Goal: Information Seeking & Learning: Check status

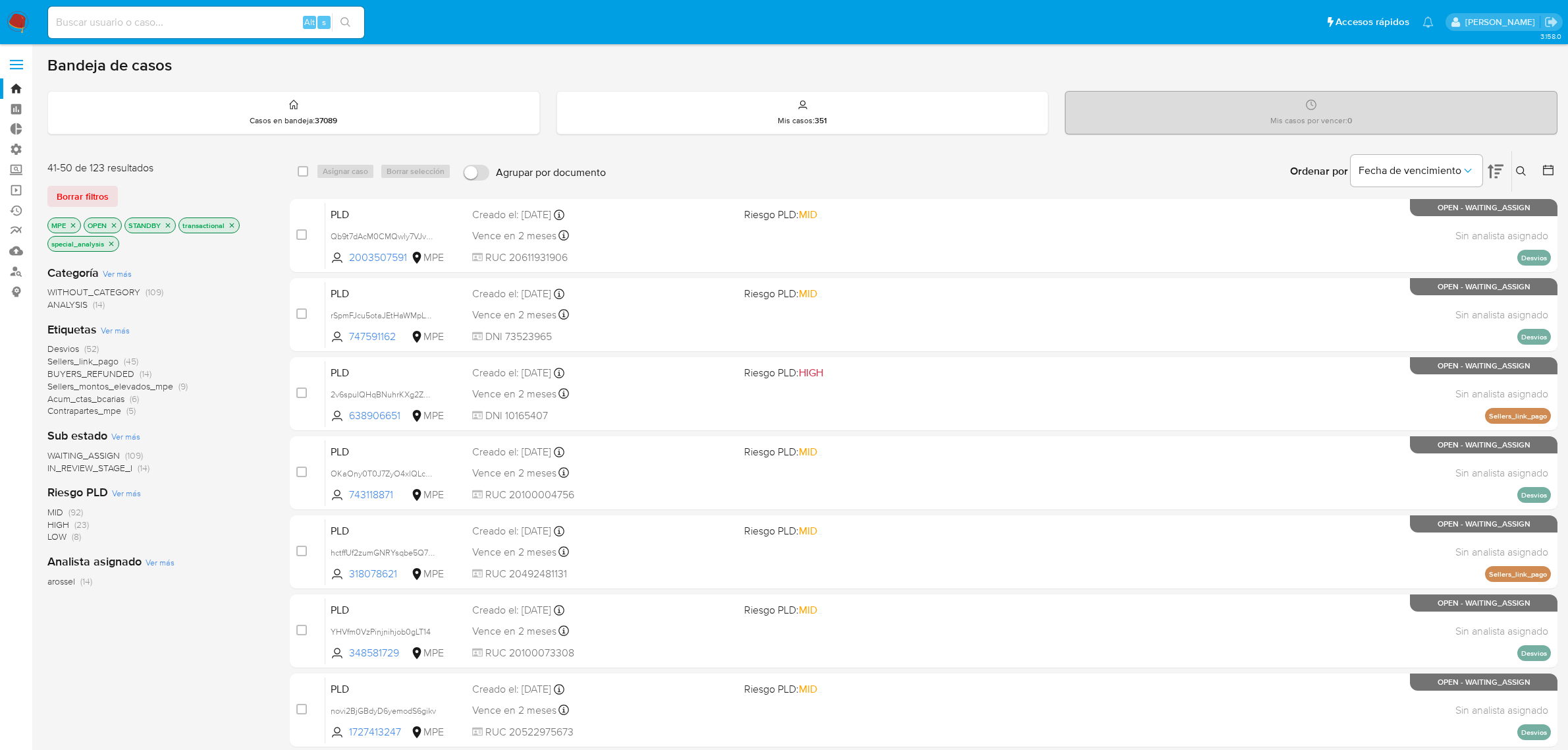
scroll to position [337, 0]
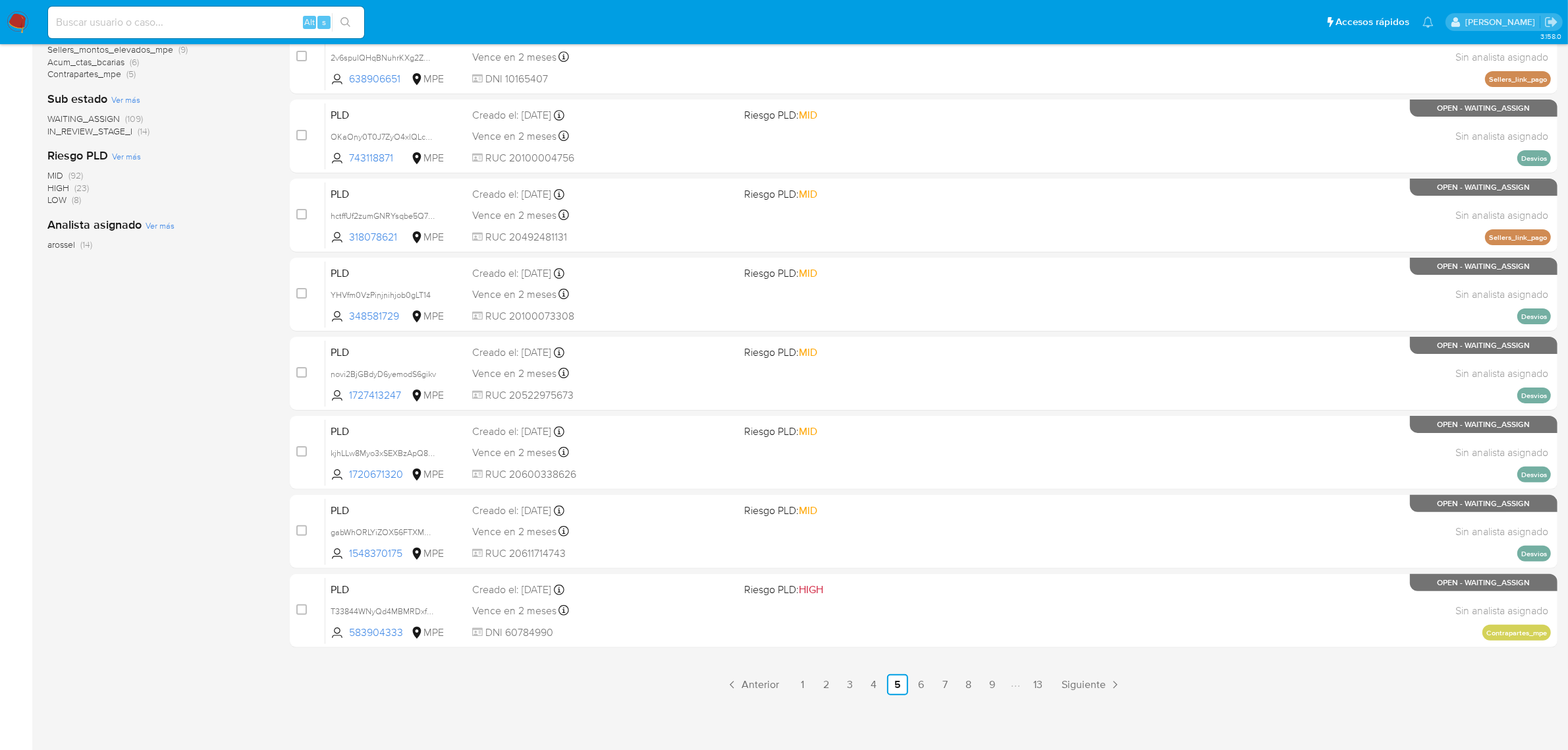
click at [176, 400] on div "41-50 de 123 resultados Borrar filtros MPE OPEN STANDBY transactional special_a…" at bounding box center [158, 254] width 221 height 882
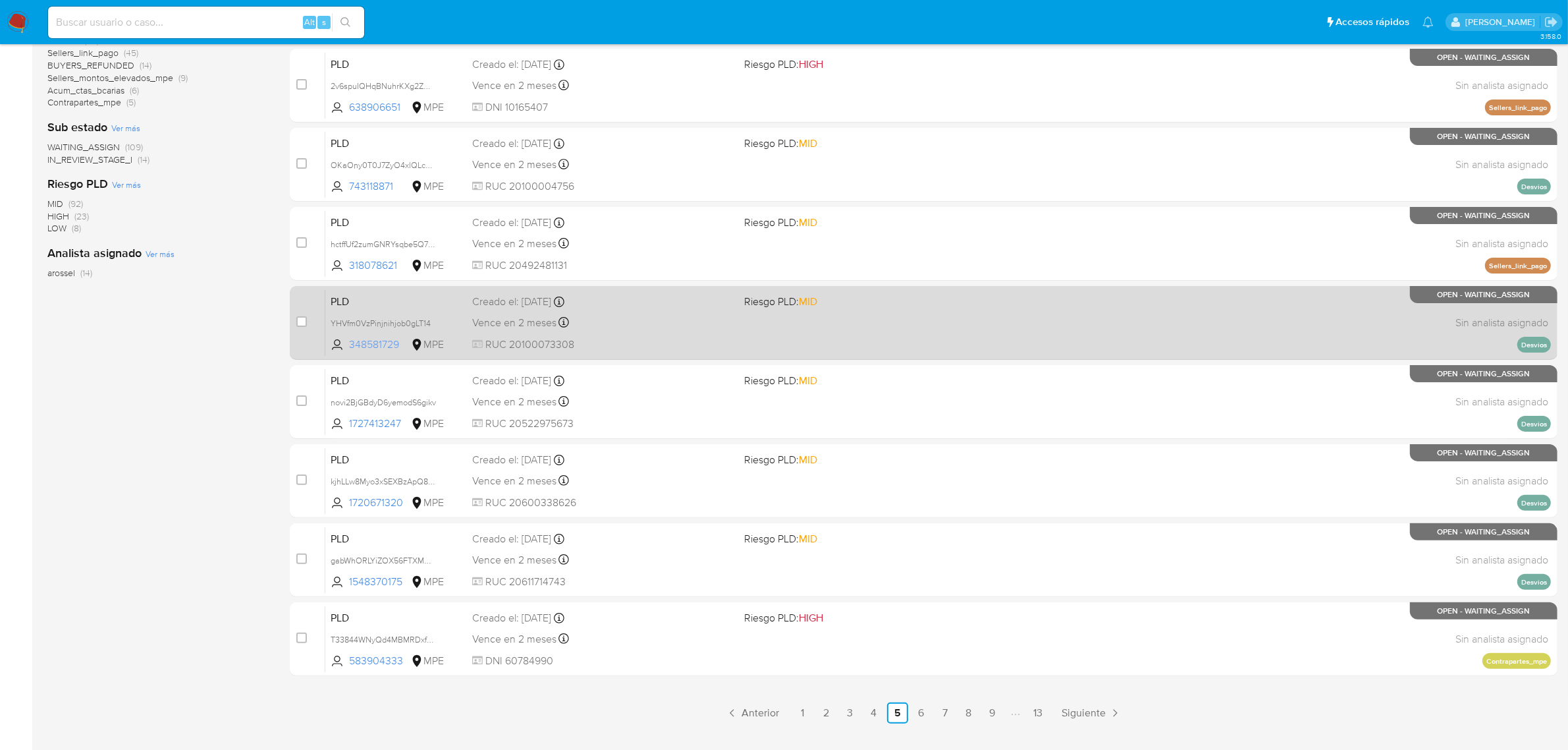
scroll to position [0, 0]
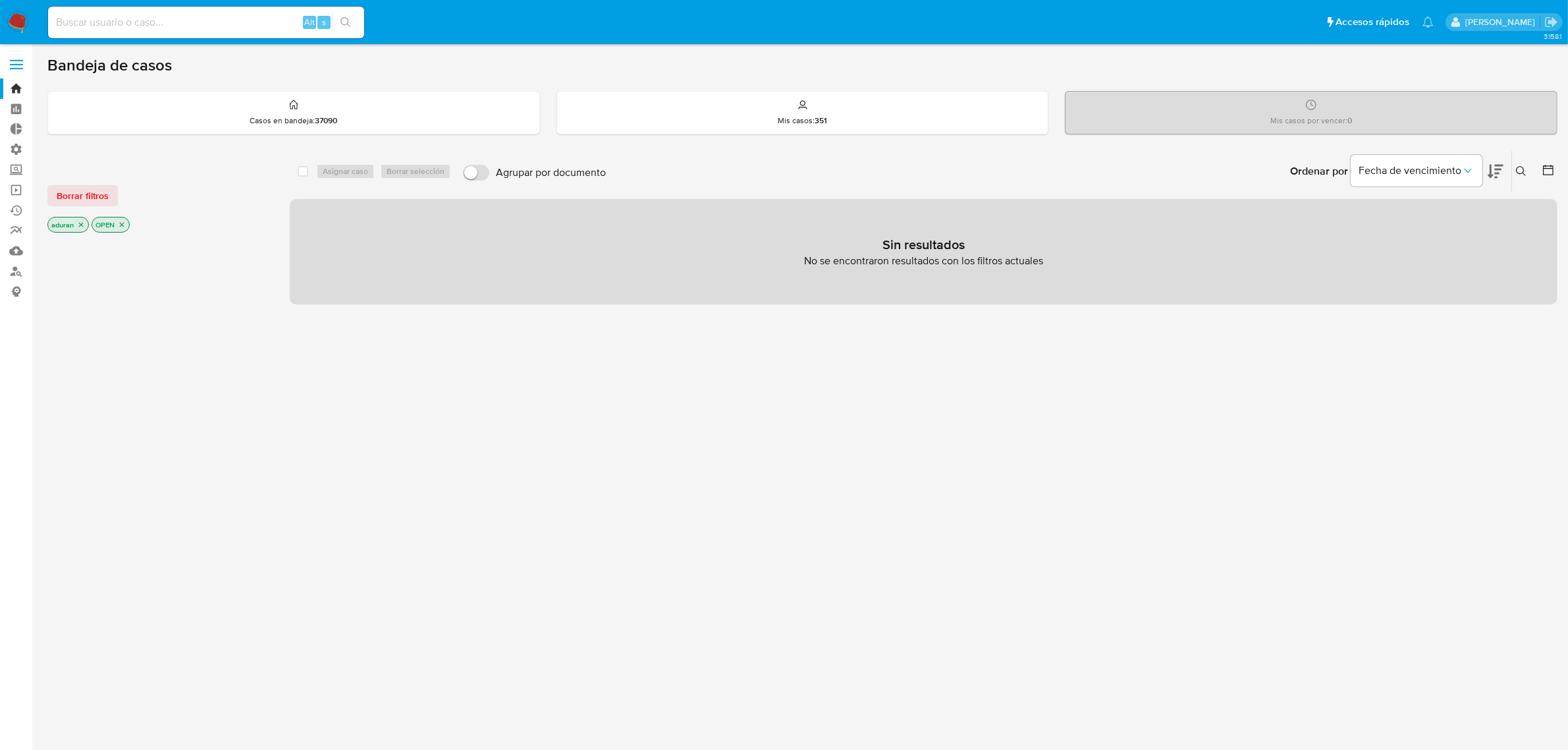
drag, startPoint x: 183, startPoint y: 542, endPoint x: 181, endPoint y: 370, distance: 172.0
click at [183, 542] on div at bounding box center [158, 459] width 221 height 448
click at [80, 223] on icon "close-filter" at bounding box center [81, 225] width 5 height 5
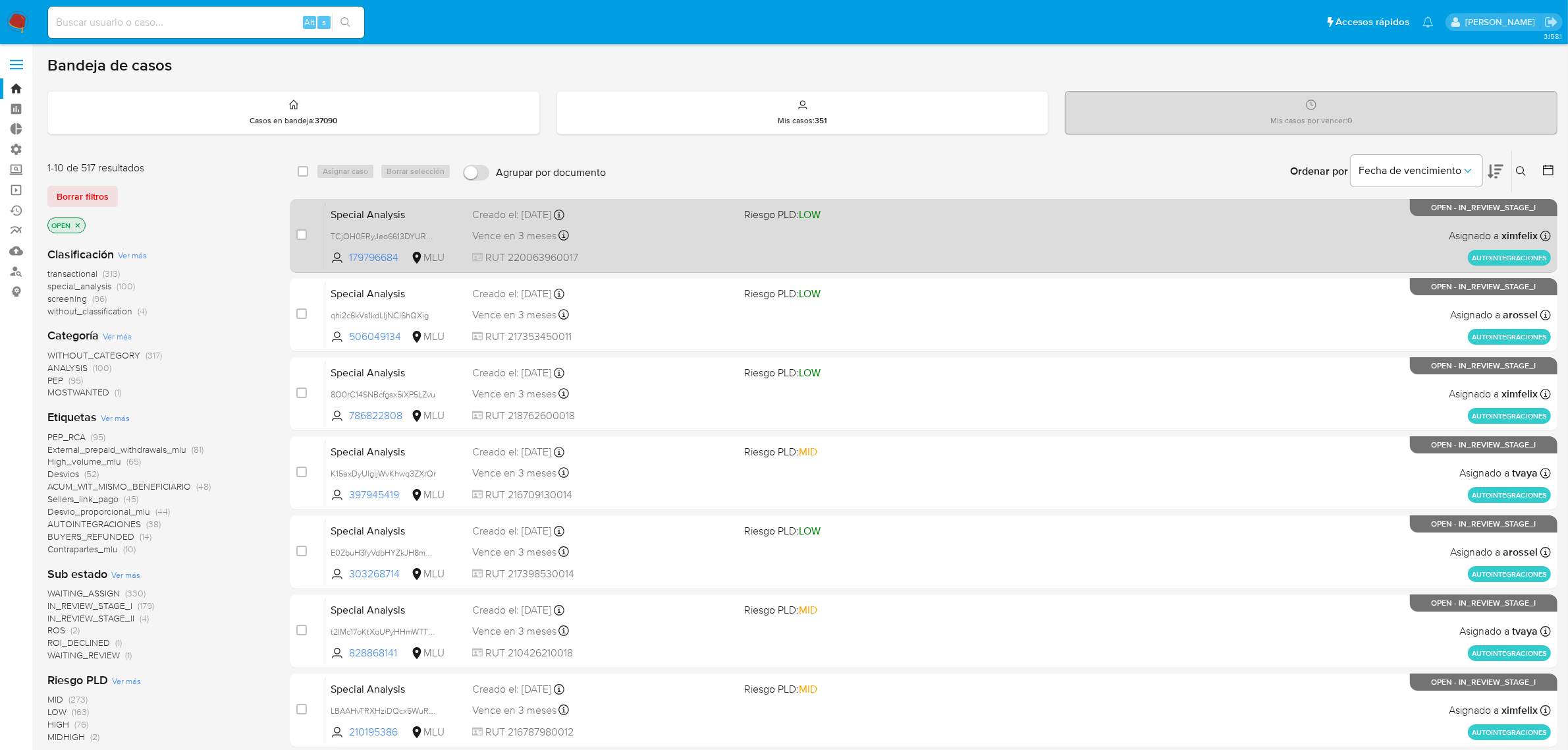
click at [917, 244] on div "Special Analysis TCjOH0ERyJeo6613DYURPOot 179796684 MLU Riesgo PLD: LOW Creado …" at bounding box center [938, 235] width 1226 height 67
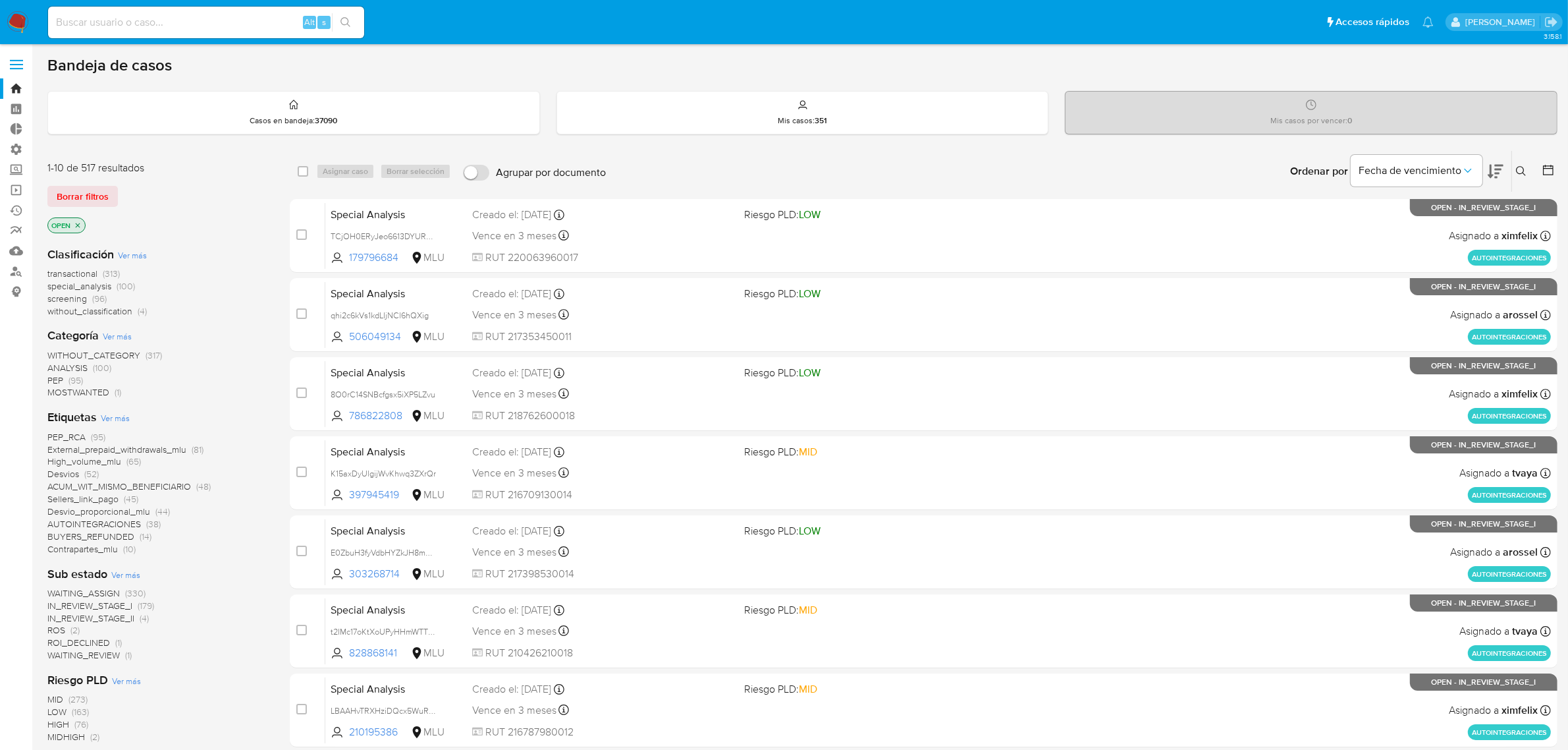
click at [86, 272] on span "transactional" at bounding box center [72, 274] width 50 height 13
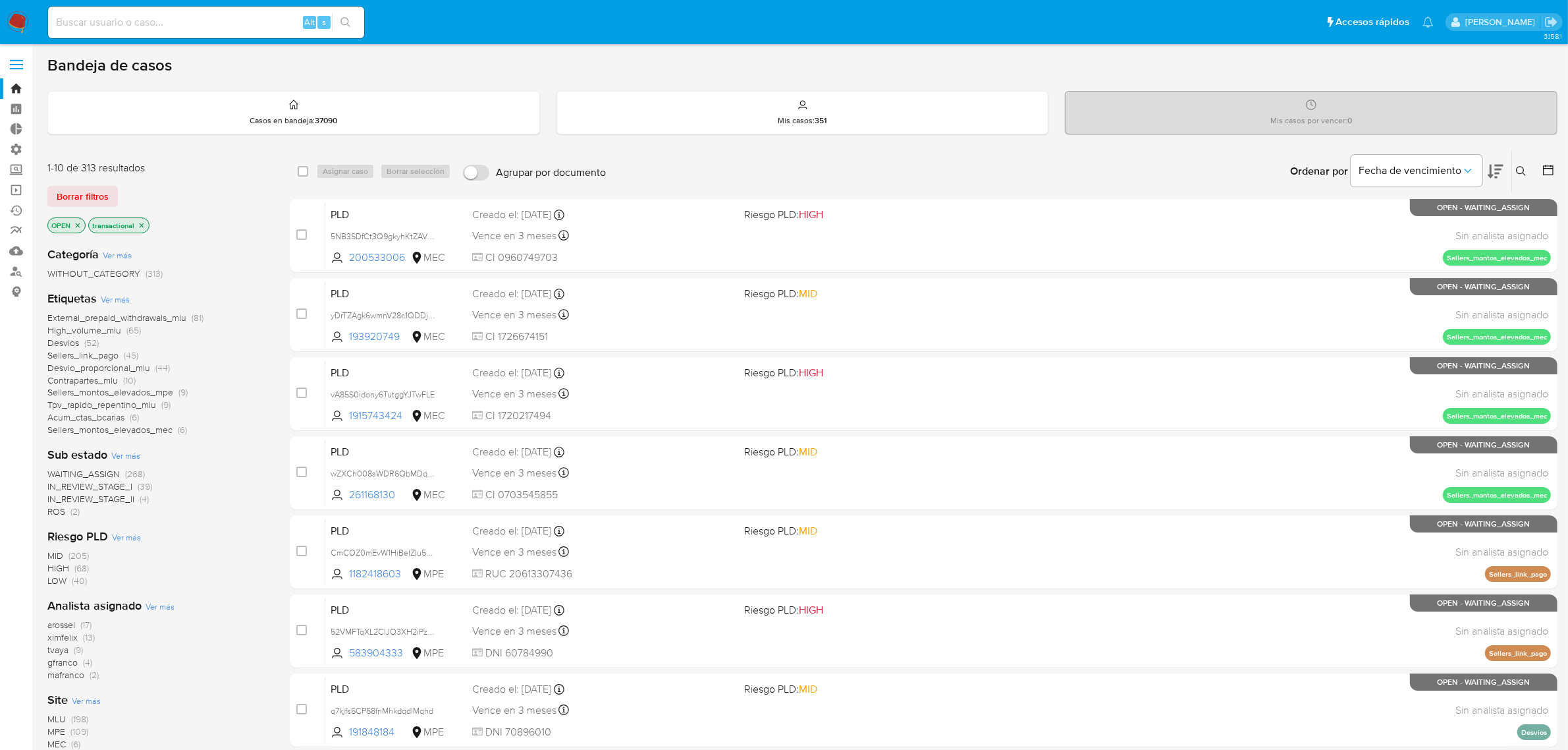
click at [51, 718] on span "MLU" at bounding box center [56, 719] width 18 height 13
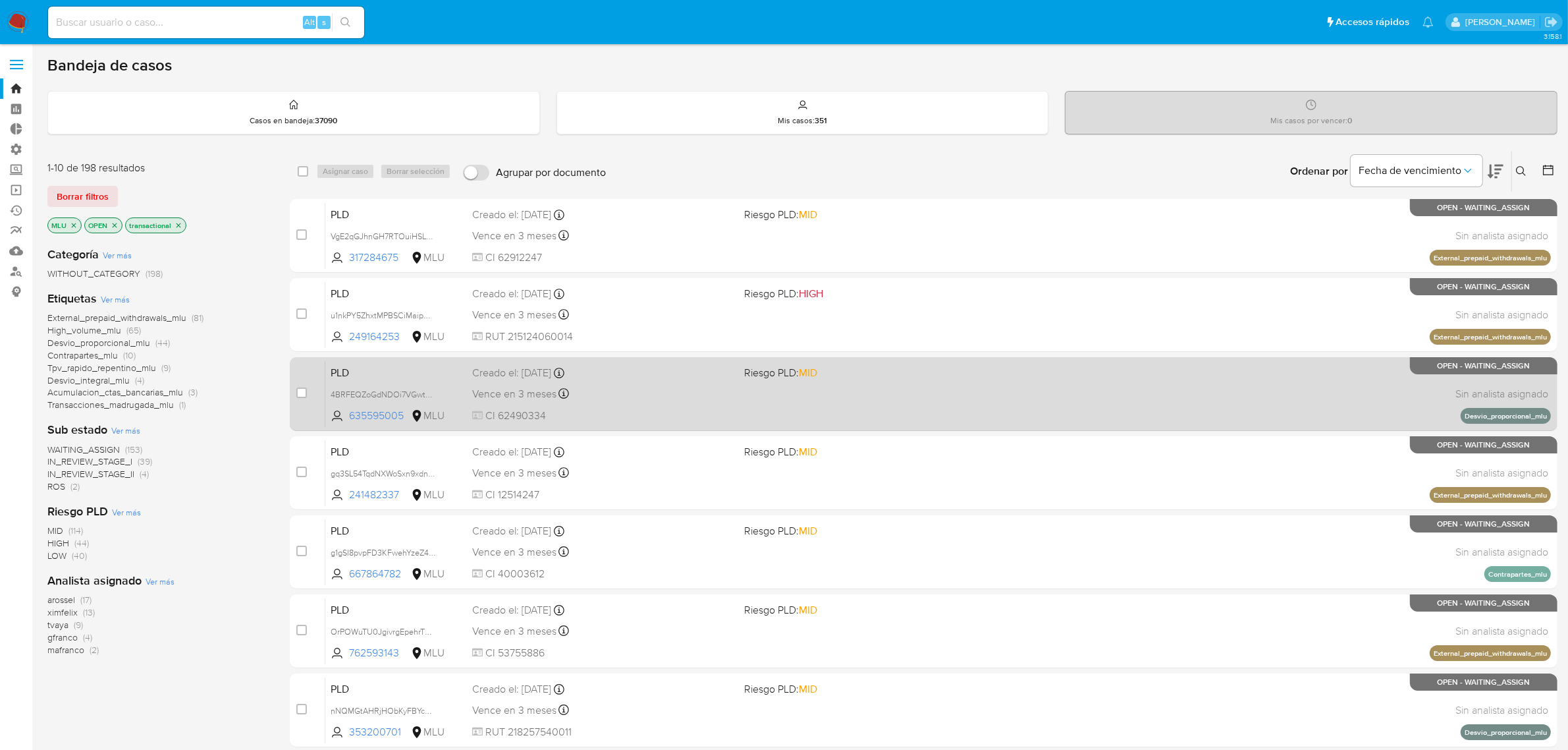
click at [1131, 412] on div "PLD 4BRFEQZoGdNDOi7VGwtXzya4 635595005 MLU Riesgo PLD: MID Creado el: 12/09/202…" at bounding box center [938, 393] width 1226 height 67
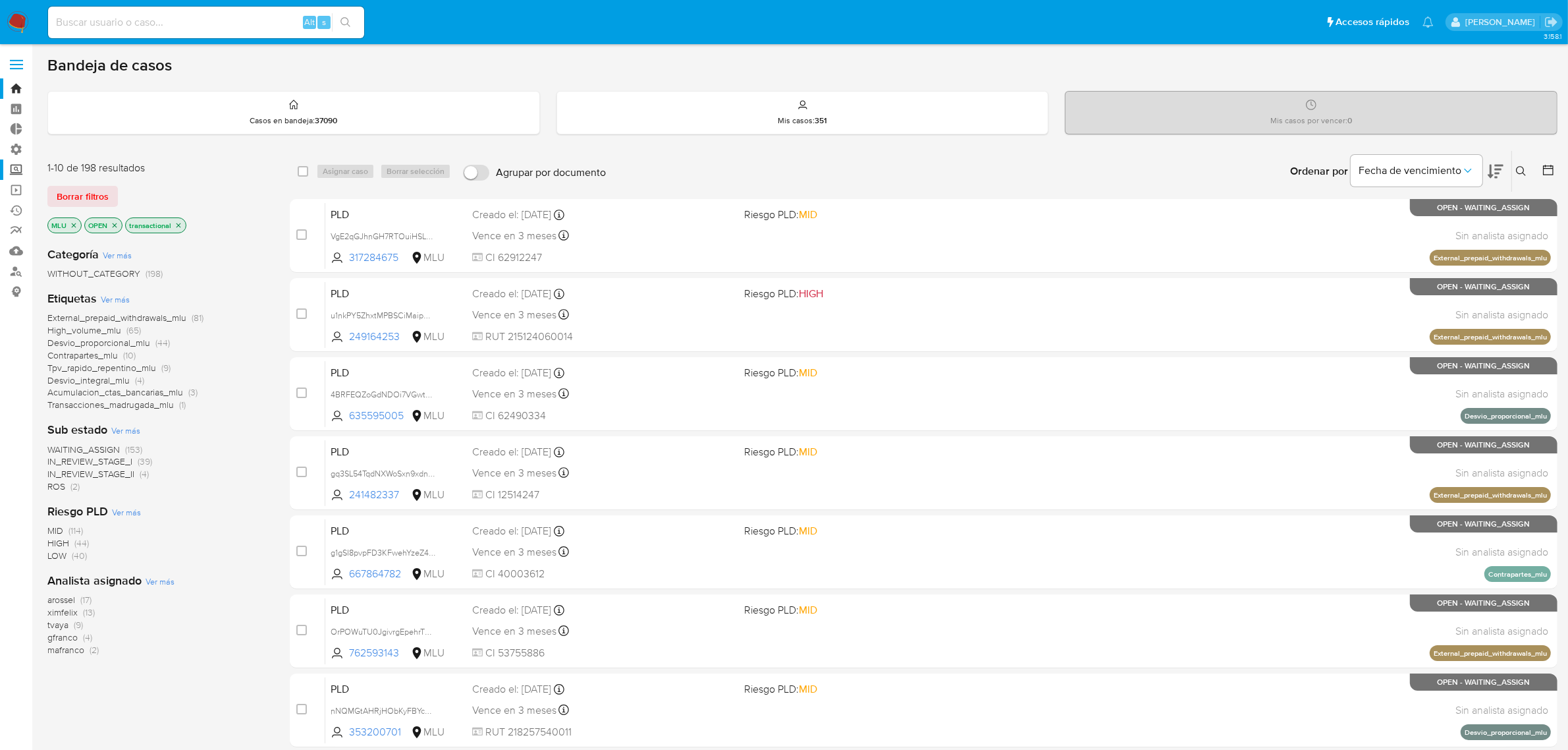
click at [18, 169] on label "Screening" at bounding box center [78, 169] width 156 height 20
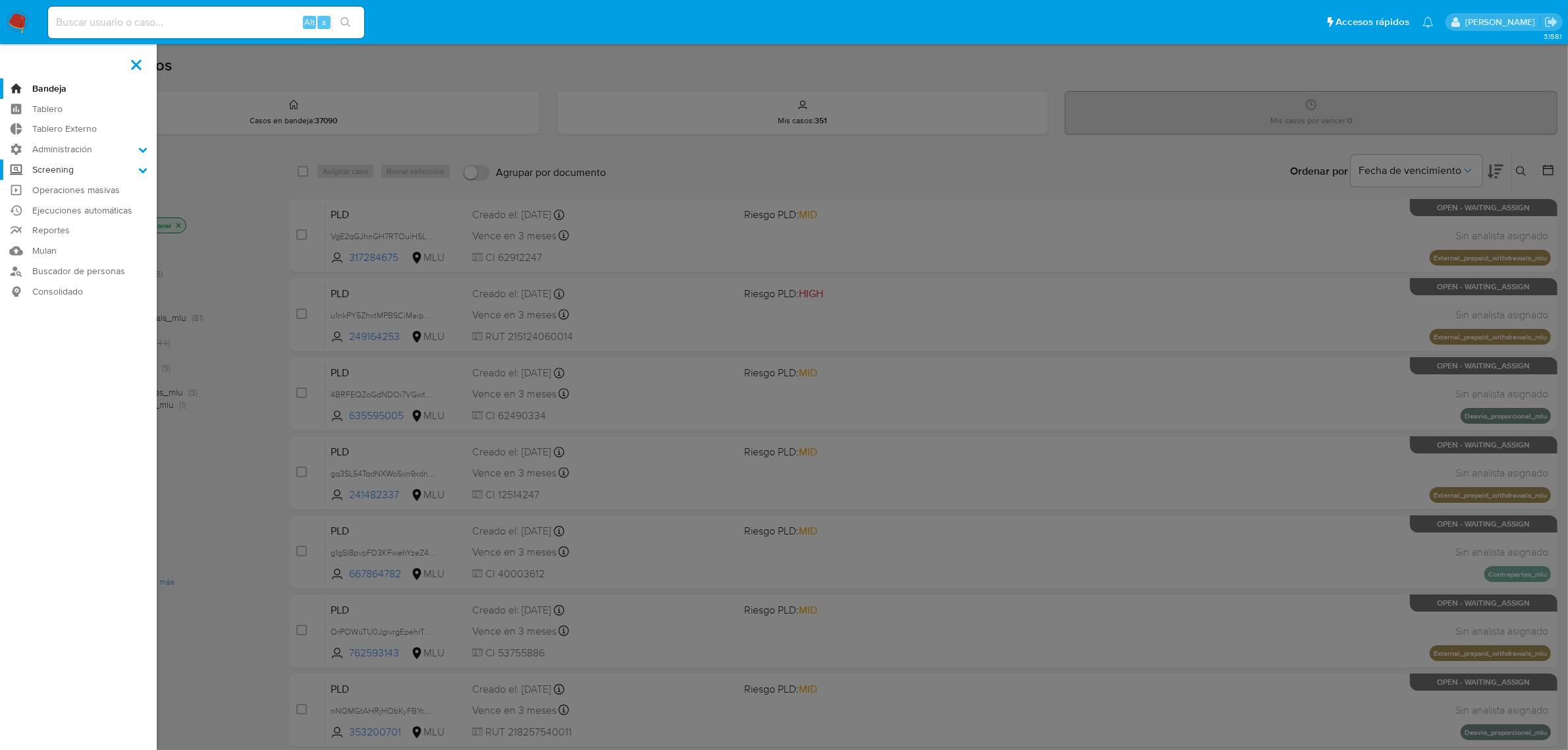
click at [0, 0] on input "Screening" at bounding box center [0, 0] width 0 height 0
click at [40, 153] on label "Administración" at bounding box center [78, 149] width 156 height 20
click at [0, 0] on input "Administración" at bounding box center [0, 0] width 0 height 0
click at [63, 169] on link "Reglas" at bounding box center [78, 167] width 156 height 16
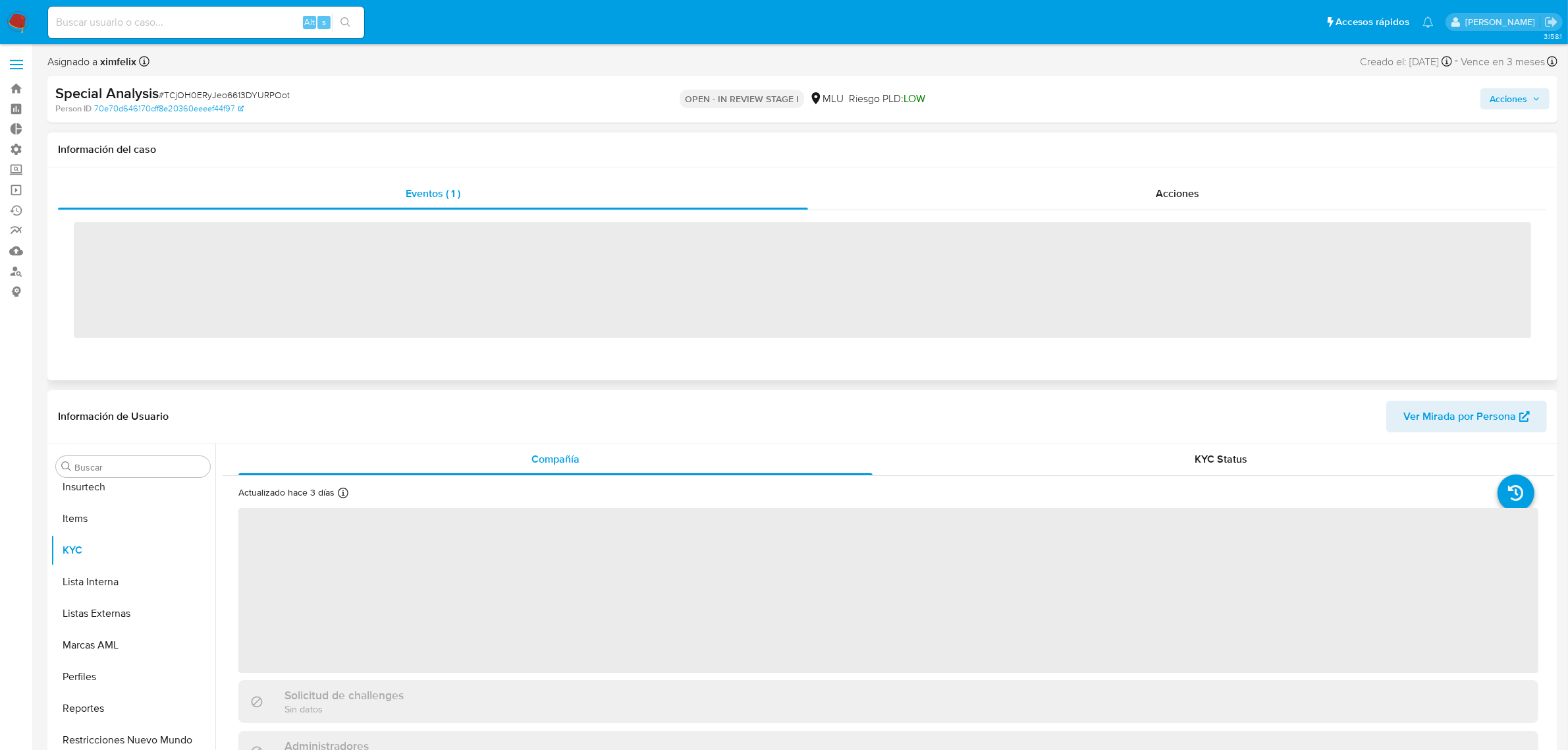
scroll to position [587, 0]
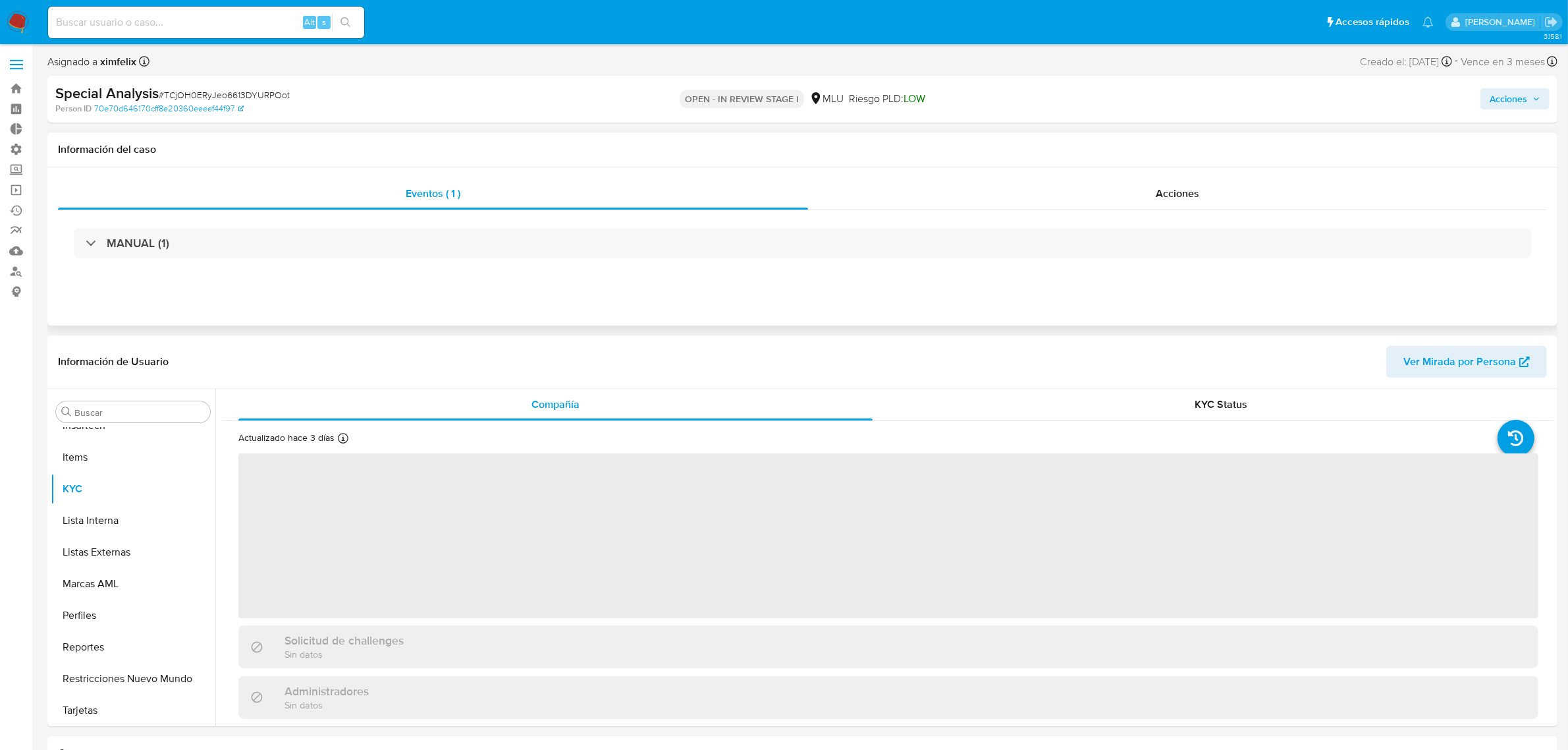
select select "10"
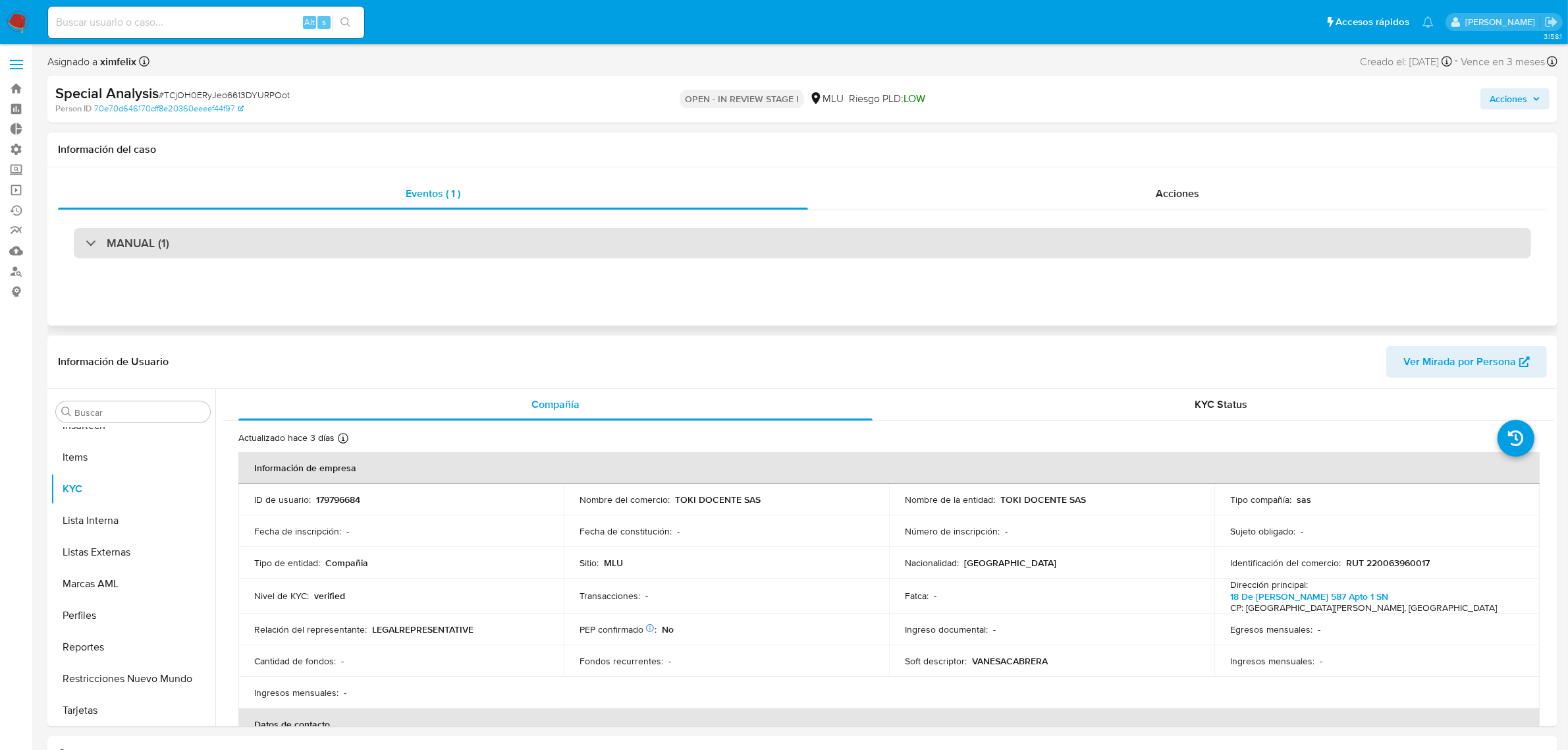
click at [90, 241] on div "MANUAL (1)" at bounding box center [127, 243] width 84 height 14
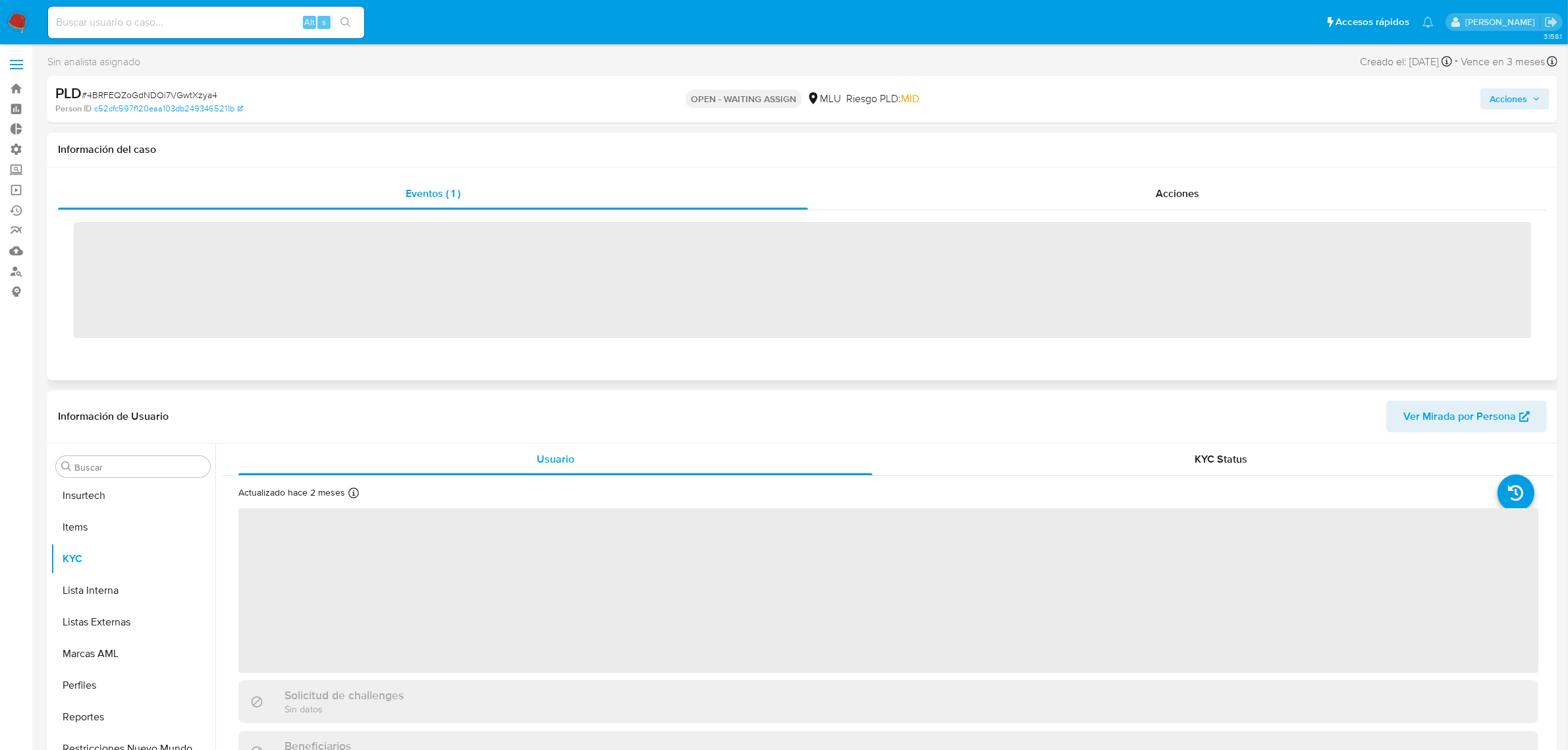
scroll to position [587, 0]
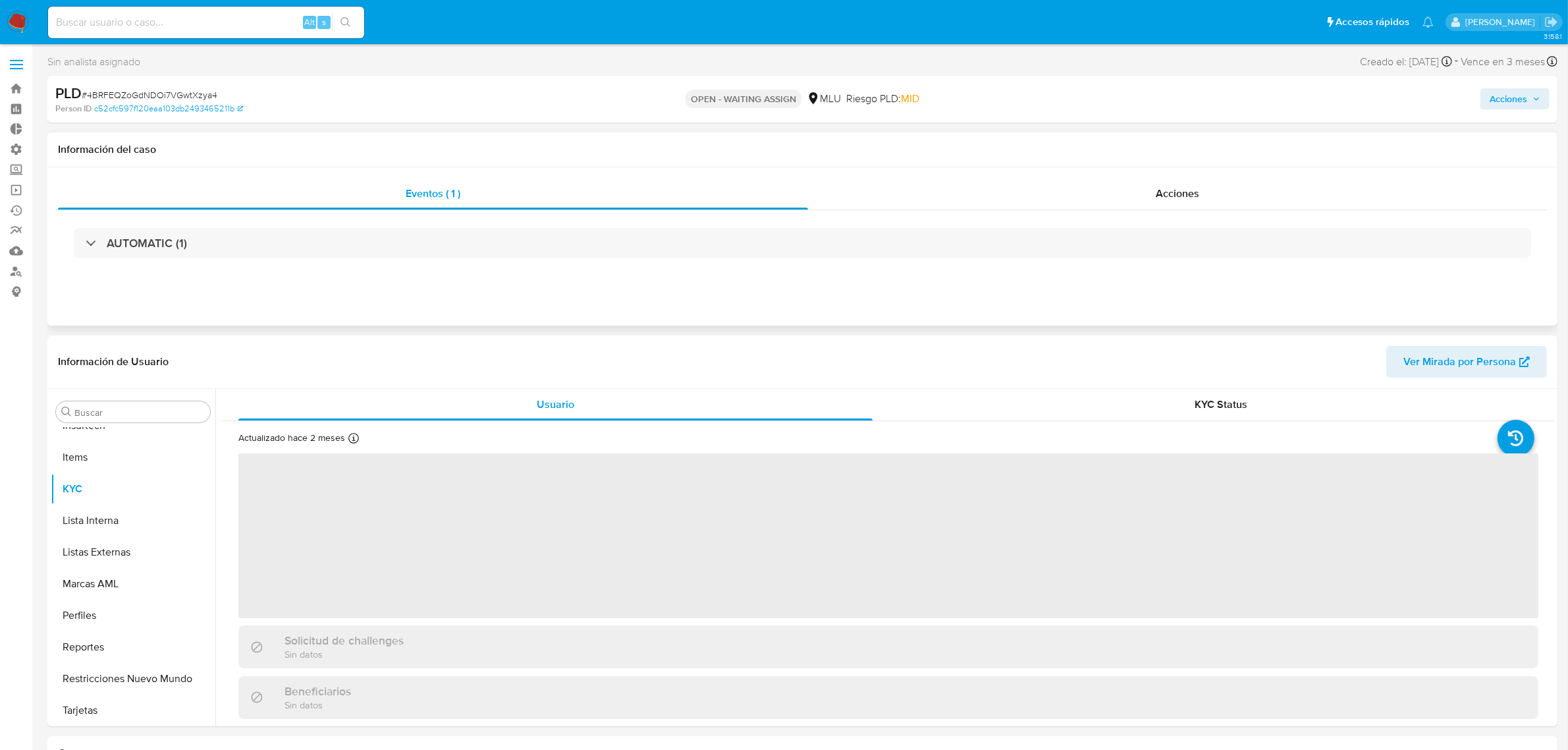
click at [479, 252] on div "AUTOMATIC (1)" at bounding box center [802, 243] width 1457 height 30
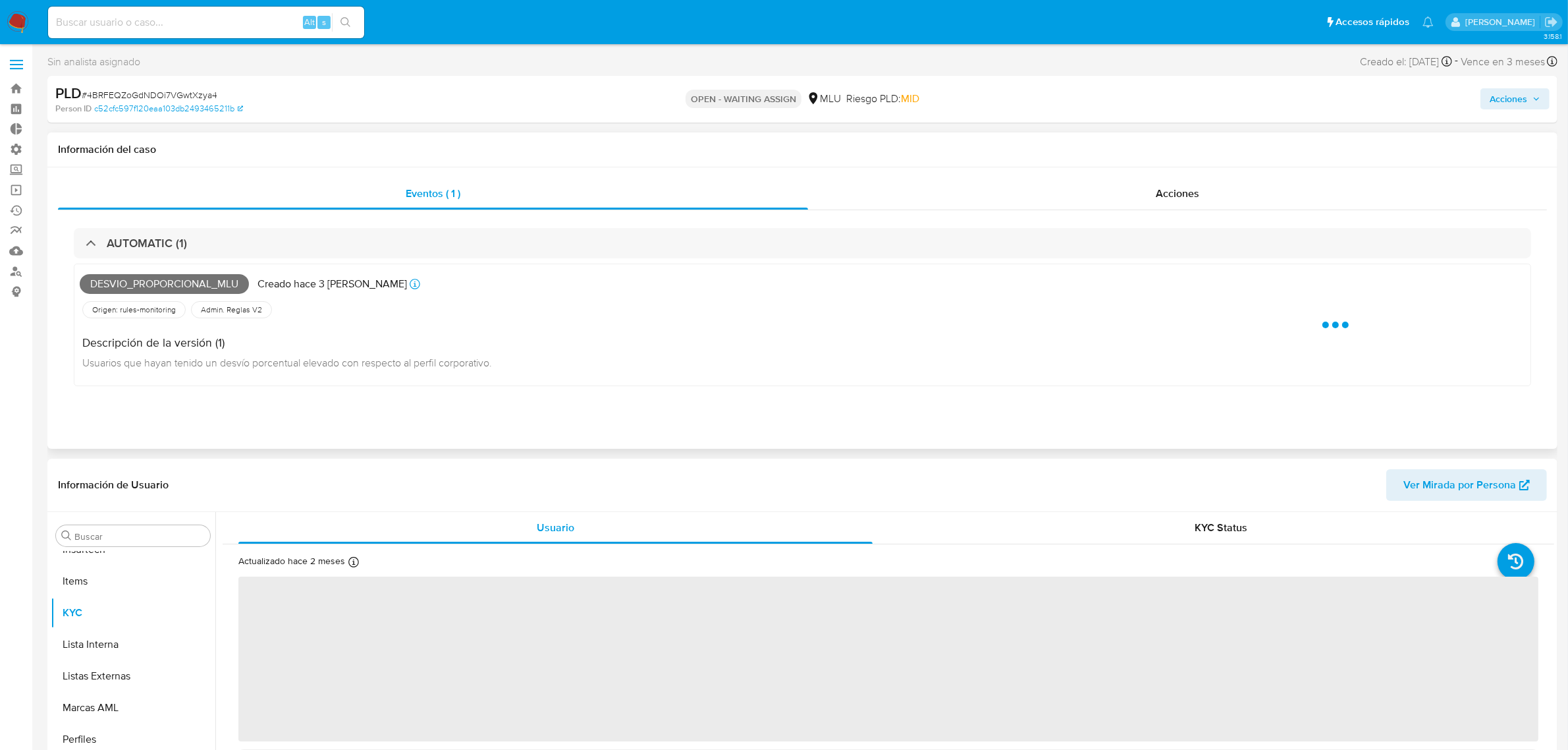
select select "10"
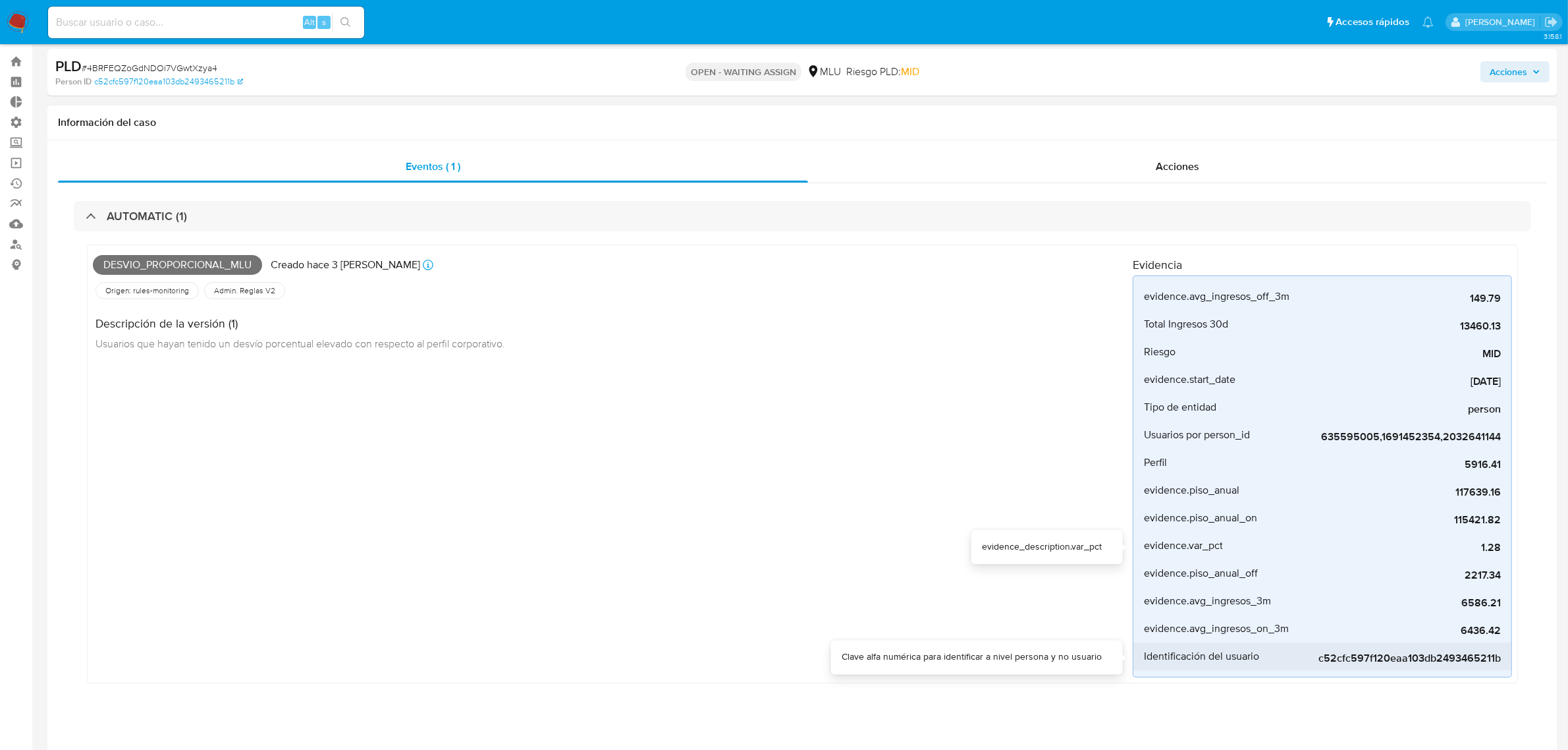
scroll to position [0, 0]
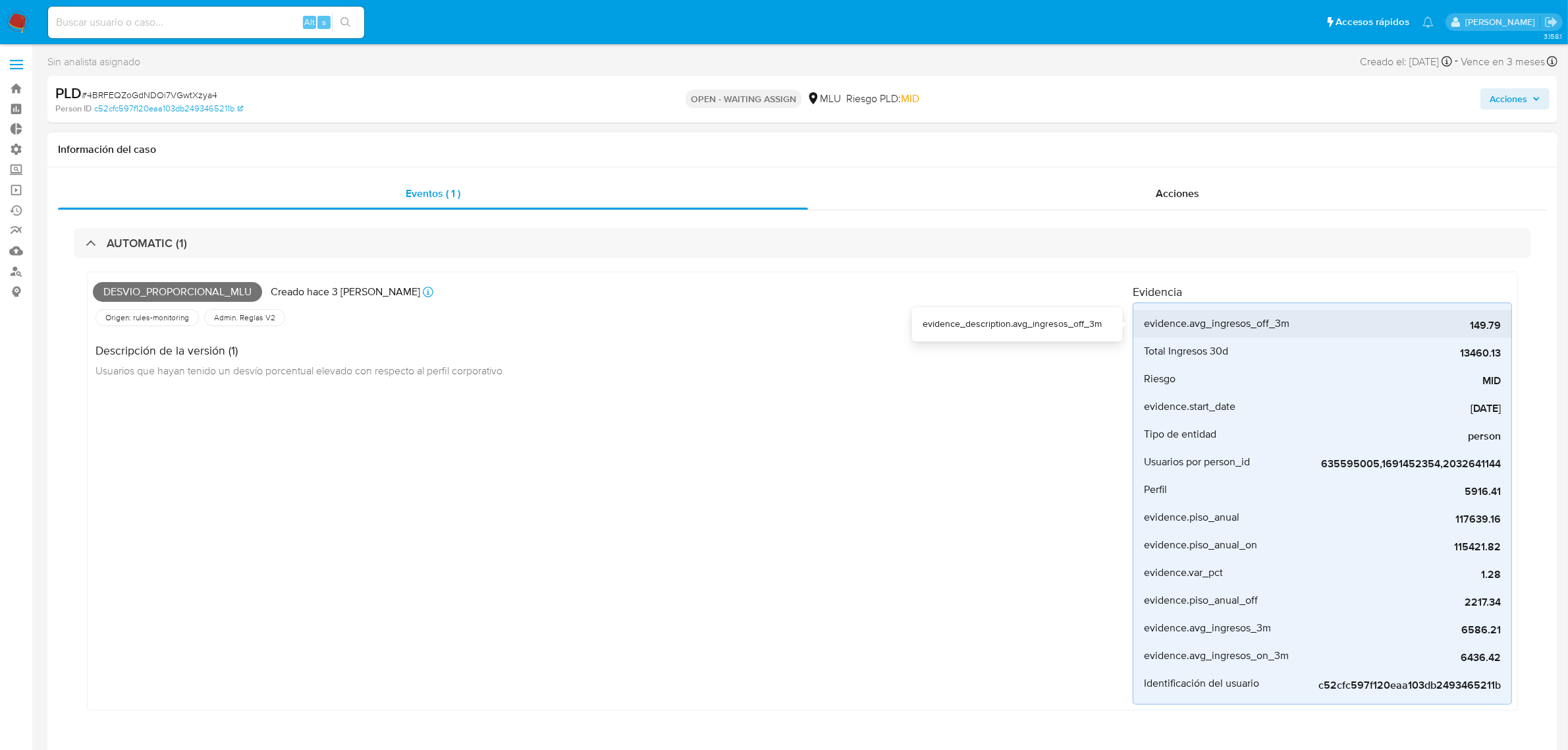
click at [1245, 326] on span "evidence.avg_ingresos_off_3m" at bounding box center [1217, 324] width 146 height 13
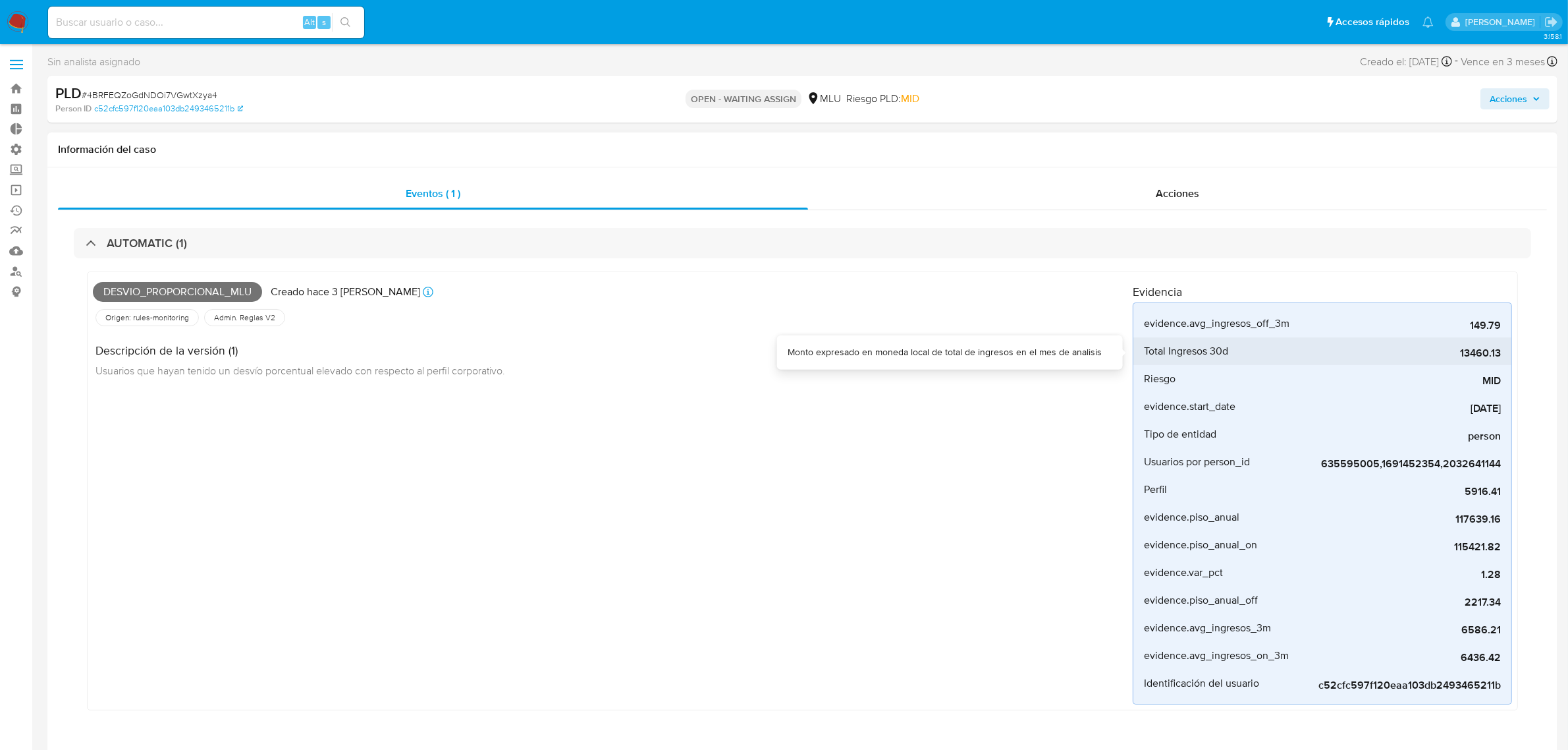
click at [1244, 355] on div "Total Ingresos 30d" at bounding box center [1223, 351] width 158 height 28
drag, startPoint x: 1243, startPoint y: 385, endPoint x: 1242, endPoint y: 404, distance: 19.0
click at [1243, 386] on div "Riesgo" at bounding box center [1223, 378] width 158 height 28
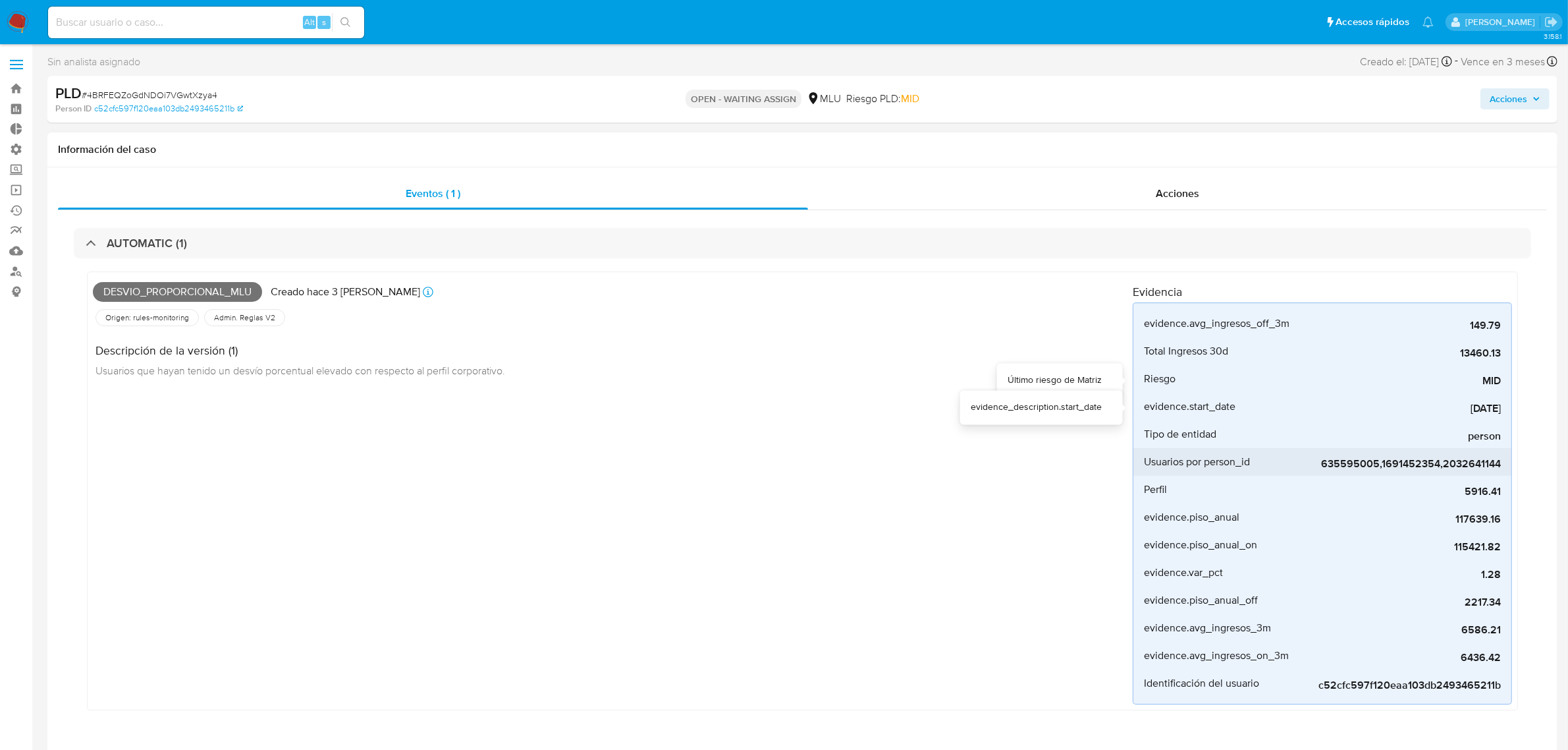
click at [1248, 444] on div "Tipo de entidad" at bounding box center [1223, 434] width 158 height 28
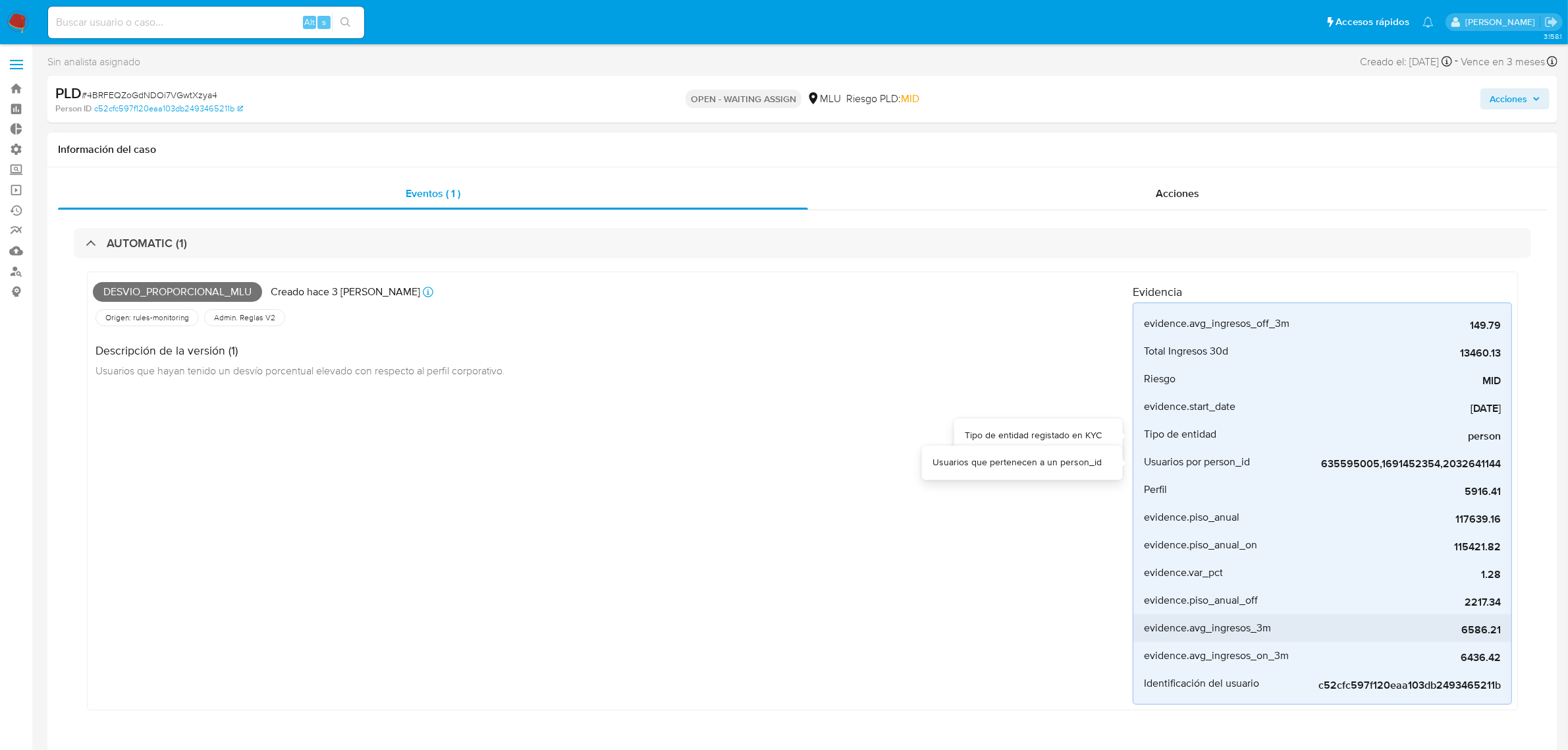
drag, startPoint x: 1262, startPoint y: 552, endPoint x: 1271, endPoint y: 623, distance: 71.6
click at [1263, 571] on div "evidence.avg_ingresos_off_3m 149.79 evidence_description.avg_ingresos_off_3m To…" at bounding box center [1322, 503] width 380 height 402
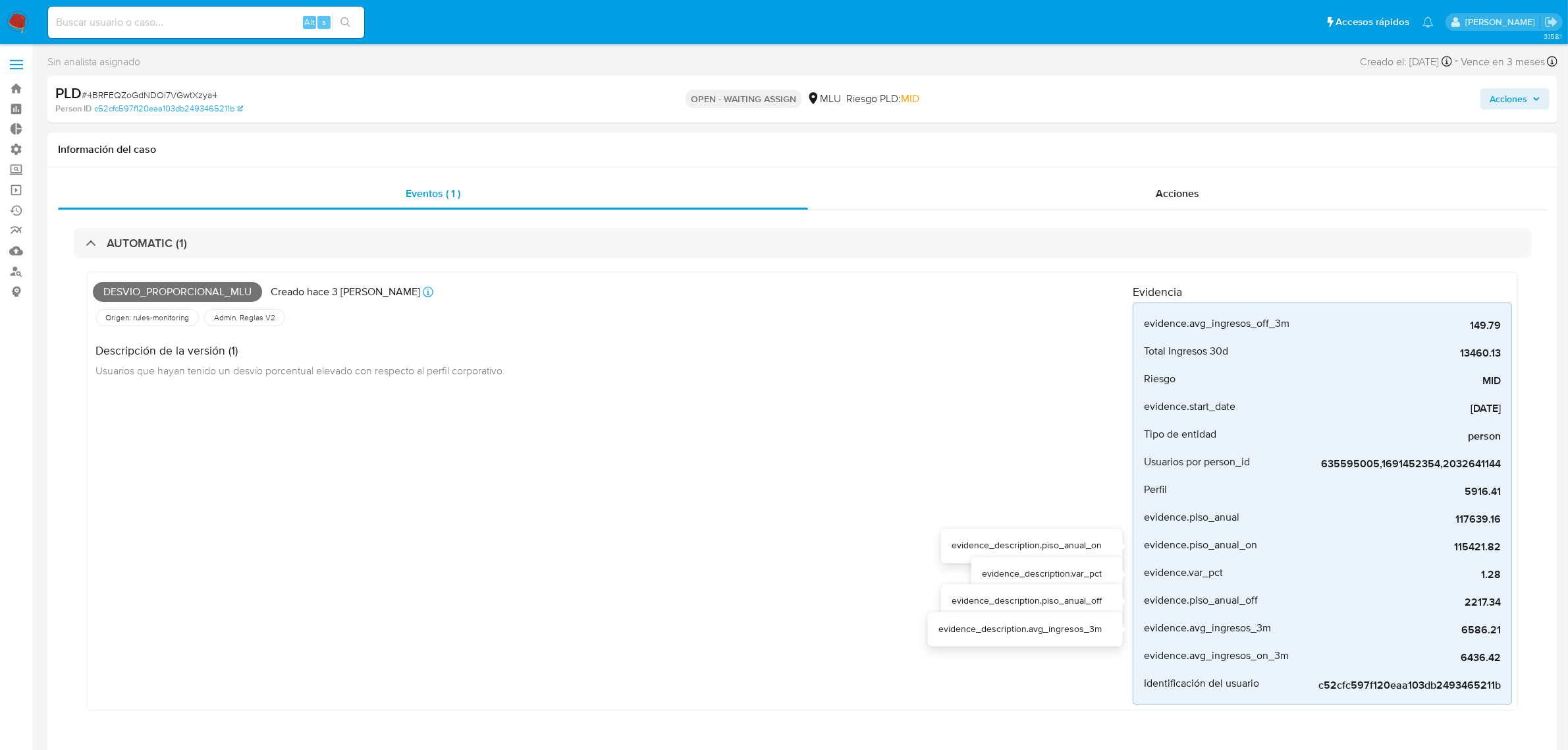
drag, startPoint x: 1271, startPoint y: 635, endPoint x: 1263, endPoint y: 707, distance: 72.4
click at [1271, 661] on div "evidence.avg_ingresos_off_3m 149.79 evidence_description.avg_ingresos_off_3m To…" at bounding box center [1322, 503] width 380 height 402
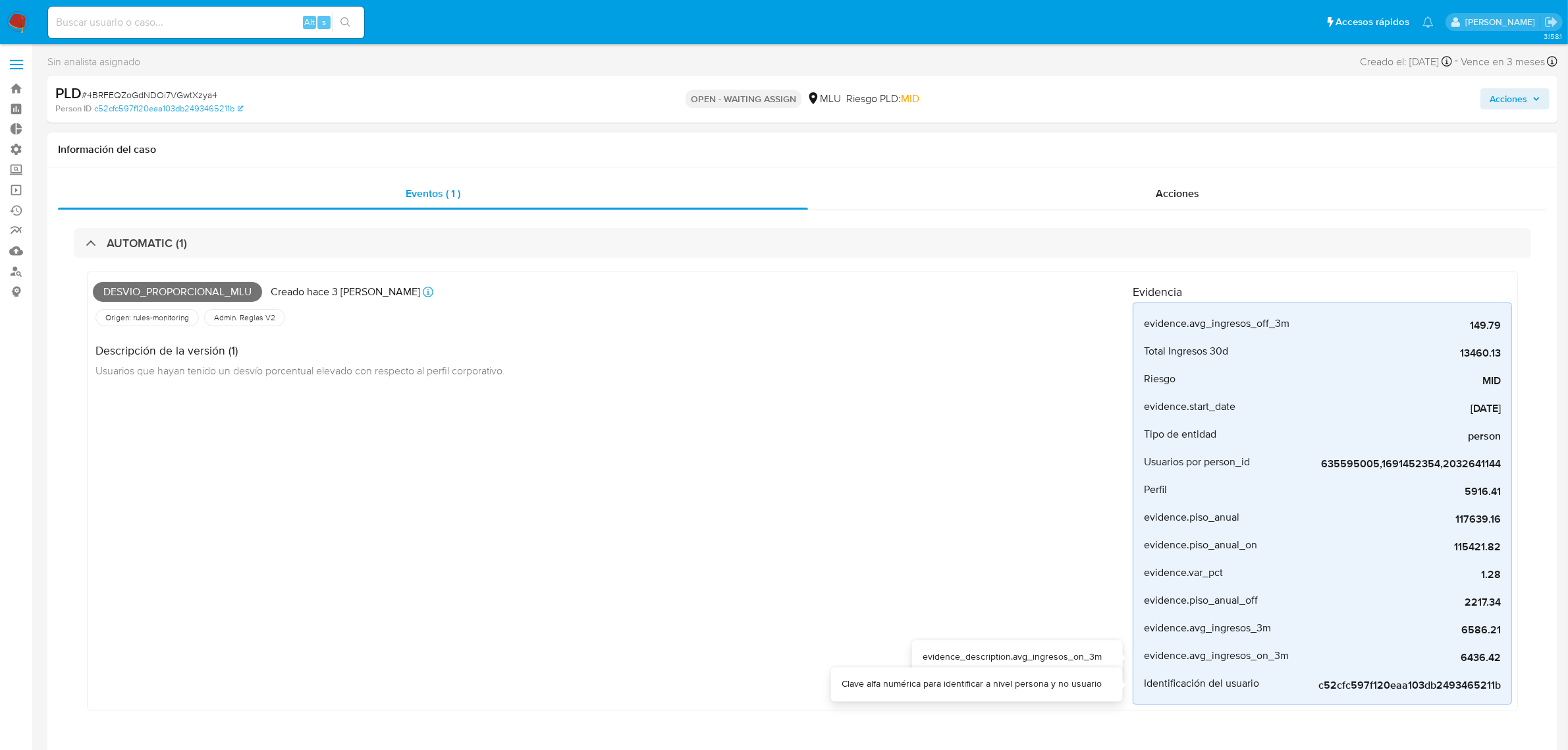
click at [1262, 712] on div "Desvio_proporcional_mlu Creado hace 3 días Creado: 12/09/2025 06:35:58 Origen: …" at bounding box center [802, 494] width 1457 height 471
drag, startPoint x: 1196, startPoint y: 592, endPoint x: 1171, endPoint y: 455, distance: 139.3
click at [1193, 580] on div "evidence.avg_ingresos_off_3m 149.79 evidence_description.avg_ingresos_off_3m To…" at bounding box center [1322, 503] width 380 height 402
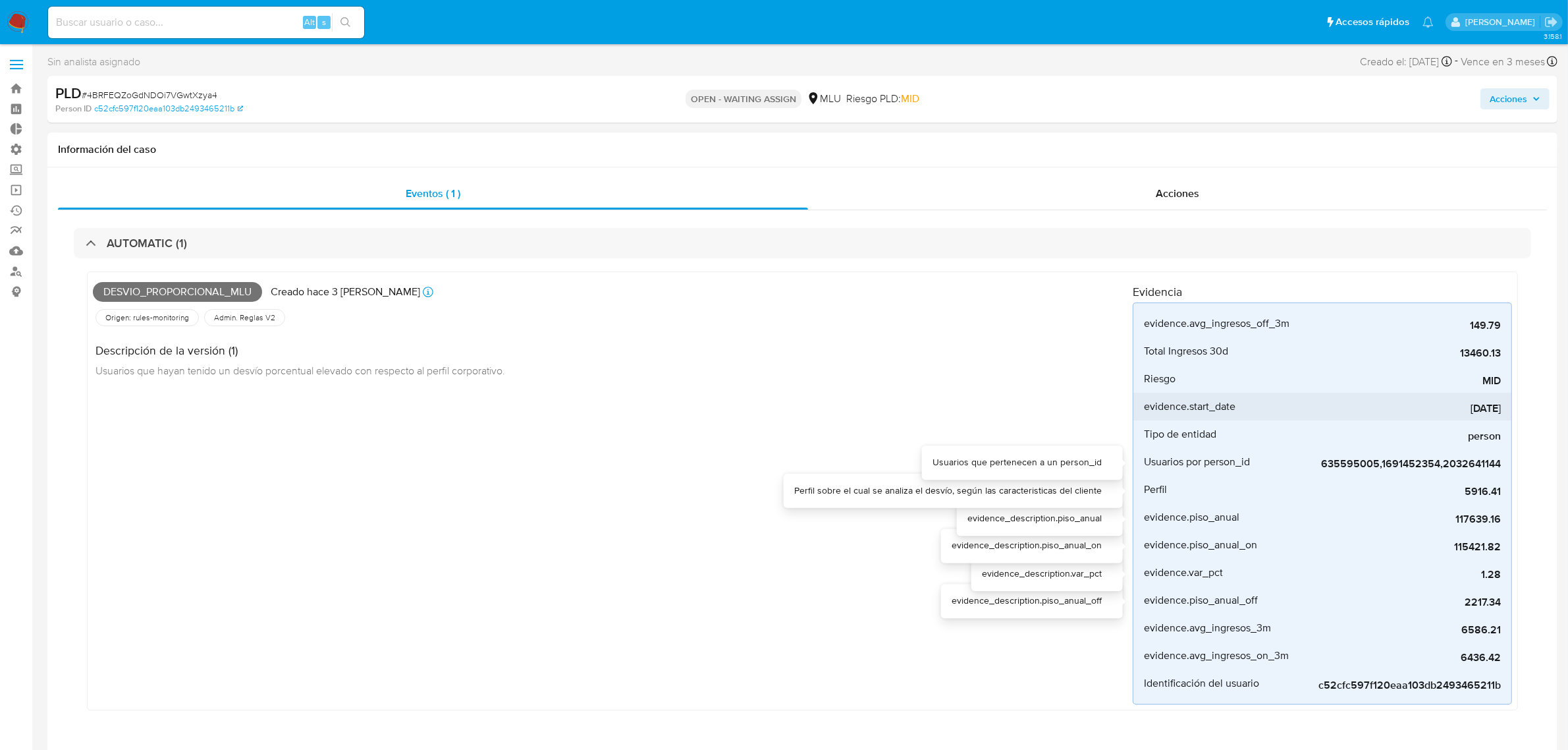
click at [1171, 450] on div "Usuarios por person_id" at bounding box center [1223, 461] width 158 height 28
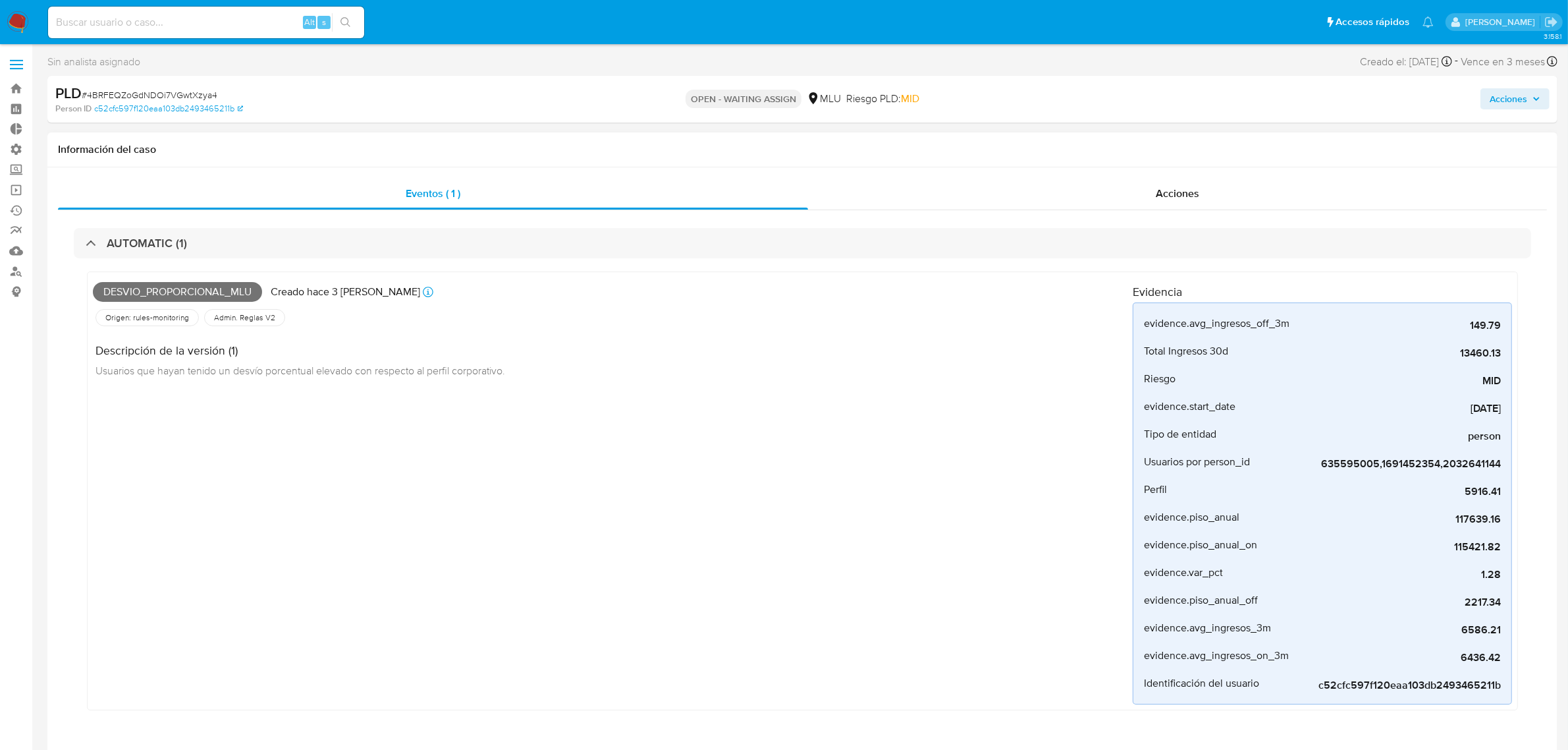
click at [837, 282] on div "Desvio_proporcional_mlu Creado hace 3 días Creado: 12/09/2025 06:35:58" at bounding box center [613, 291] width 1039 height 29
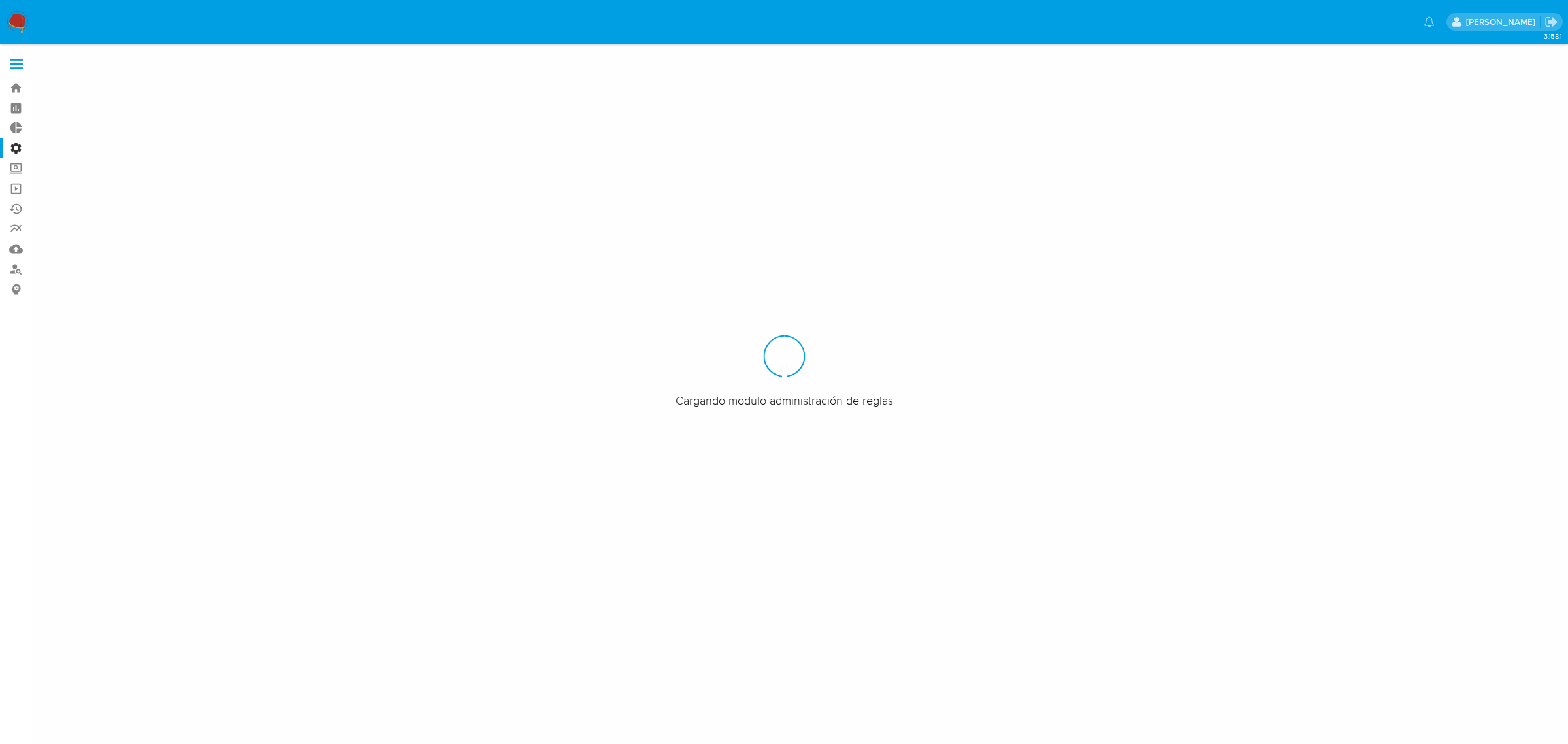
click at [134, 290] on div at bounding box center [784, 372] width 1568 height 744
click at [34, 17] on nav "Pausado Ver notificaciones [PERSON_NAME]" at bounding box center [784, 21] width 1568 height 43
click at [5, 21] on nav "Pausado Ver notificaciones [PERSON_NAME]" at bounding box center [784, 21] width 1568 height 43
click at [14, 23] on img at bounding box center [17, 22] width 22 height 22
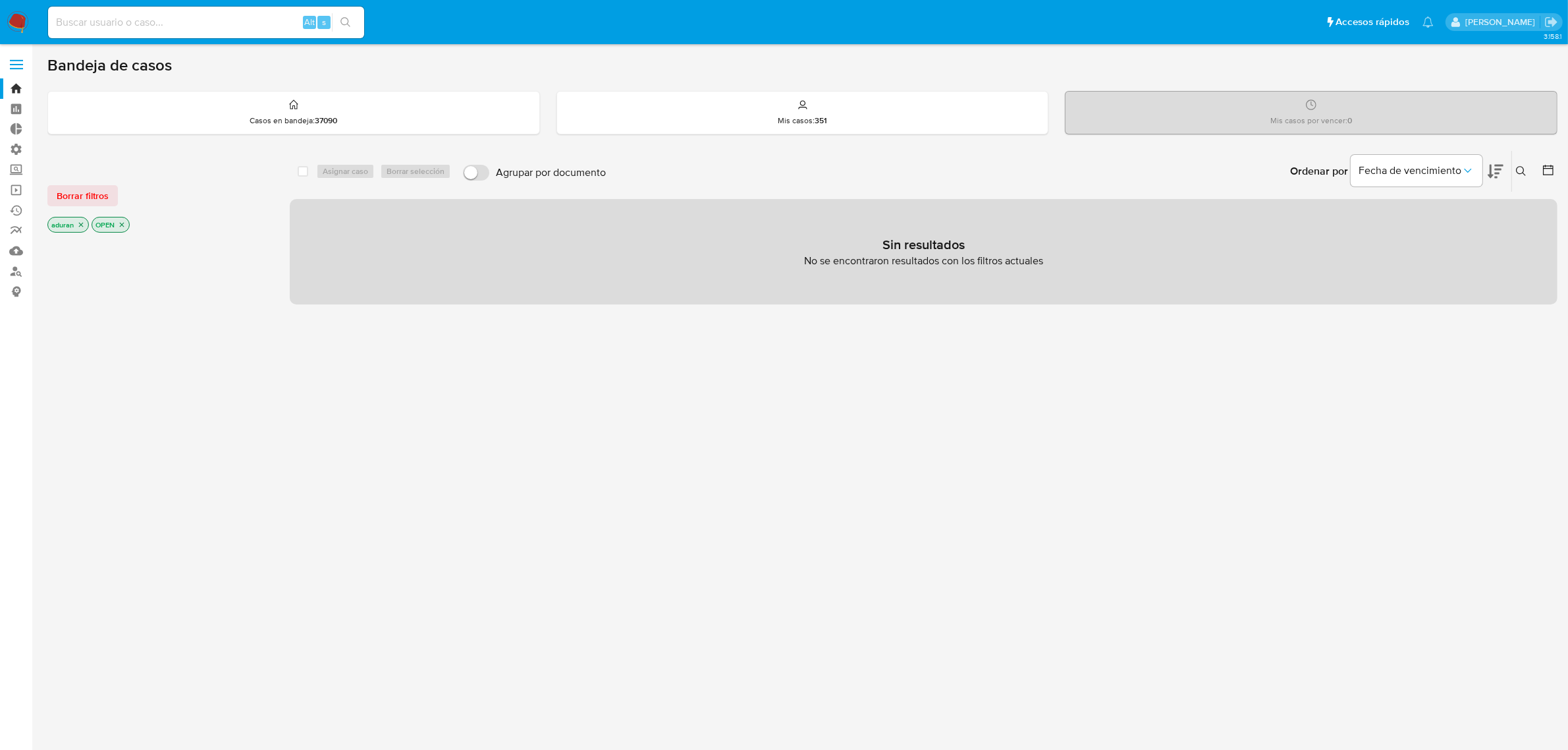
click at [84, 221] on p "aduran" at bounding box center [68, 224] width 40 height 14
click at [84, 221] on icon "close-filter" at bounding box center [81, 225] width 8 height 8
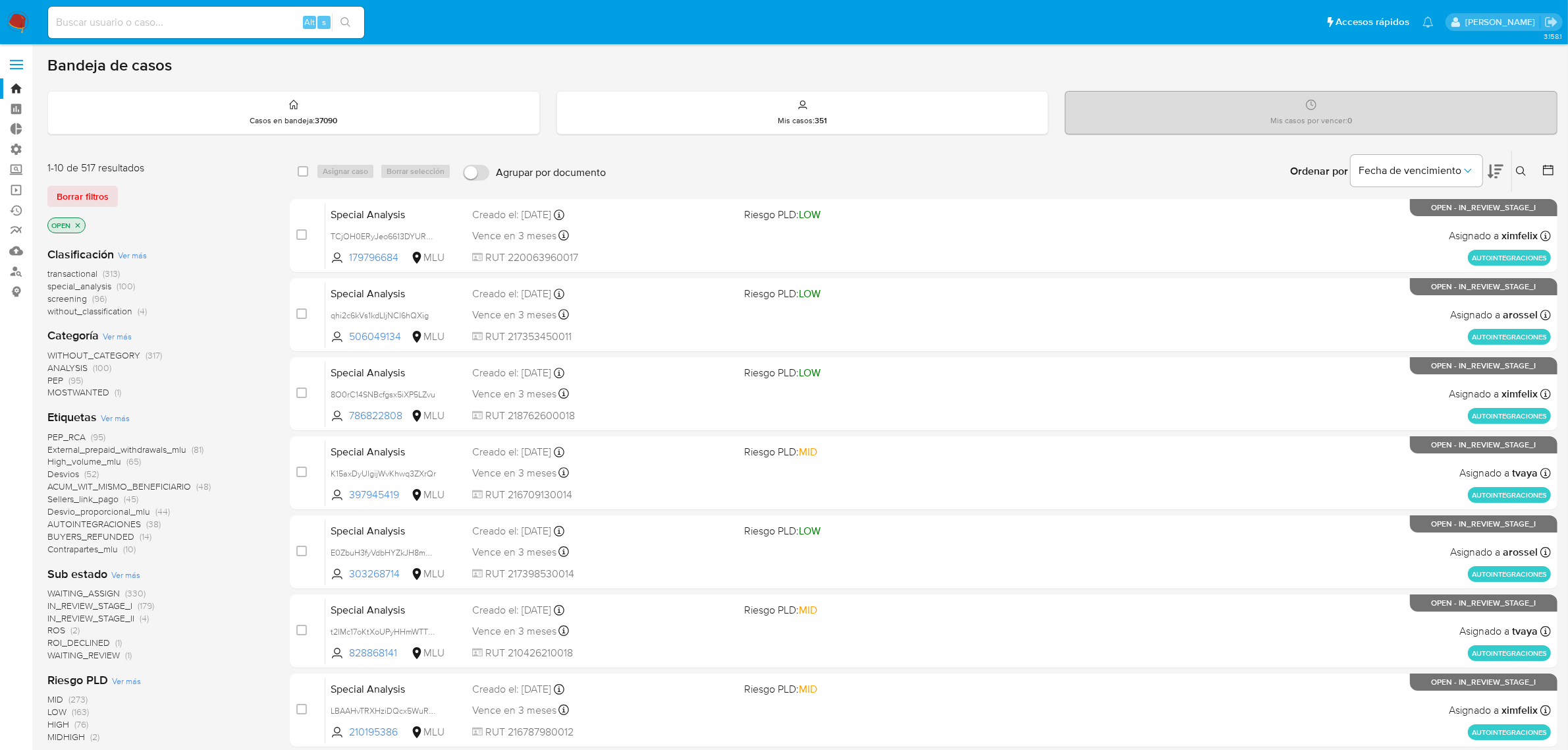
click at [84, 225] on p "OPEN" at bounding box center [66, 225] width 37 height 14
click at [80, 224] on icon "close-filter" at bounding box center [78, 225] width 8 height 8
click at [104, 600] on span "Ver más" at bounding box center [102, 606] width 29 height 12
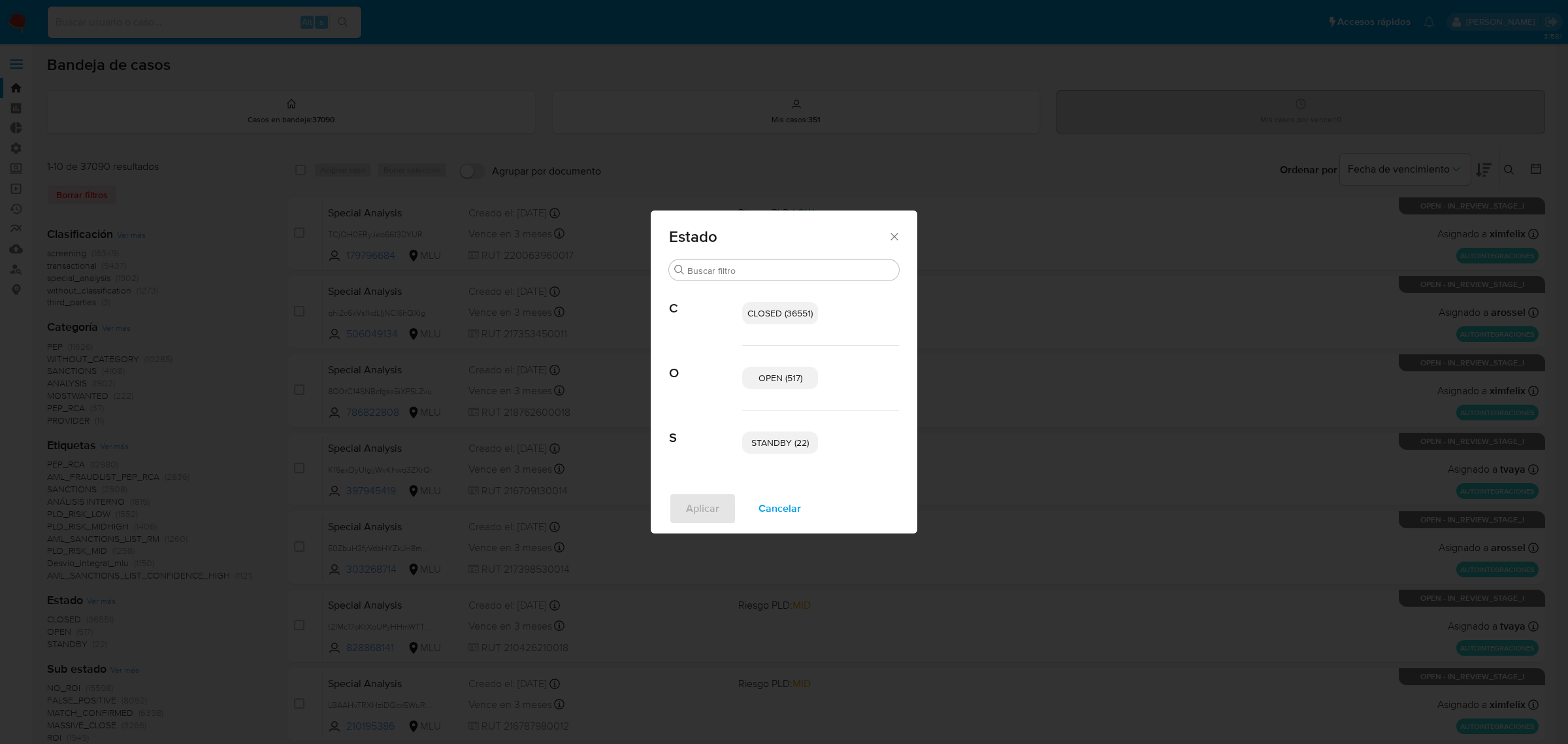
click at [779, 458] on div "STANDBY (22)" at bounding box center [821, 442] width 157 height 64
click at [778, 428] on div "STANDBY (22)" at bounding box center [821, 442] width 157 height 64
click at [776, 439] on span "STANDBY (22)" at bounding box center [780, 443] width 58 height 13
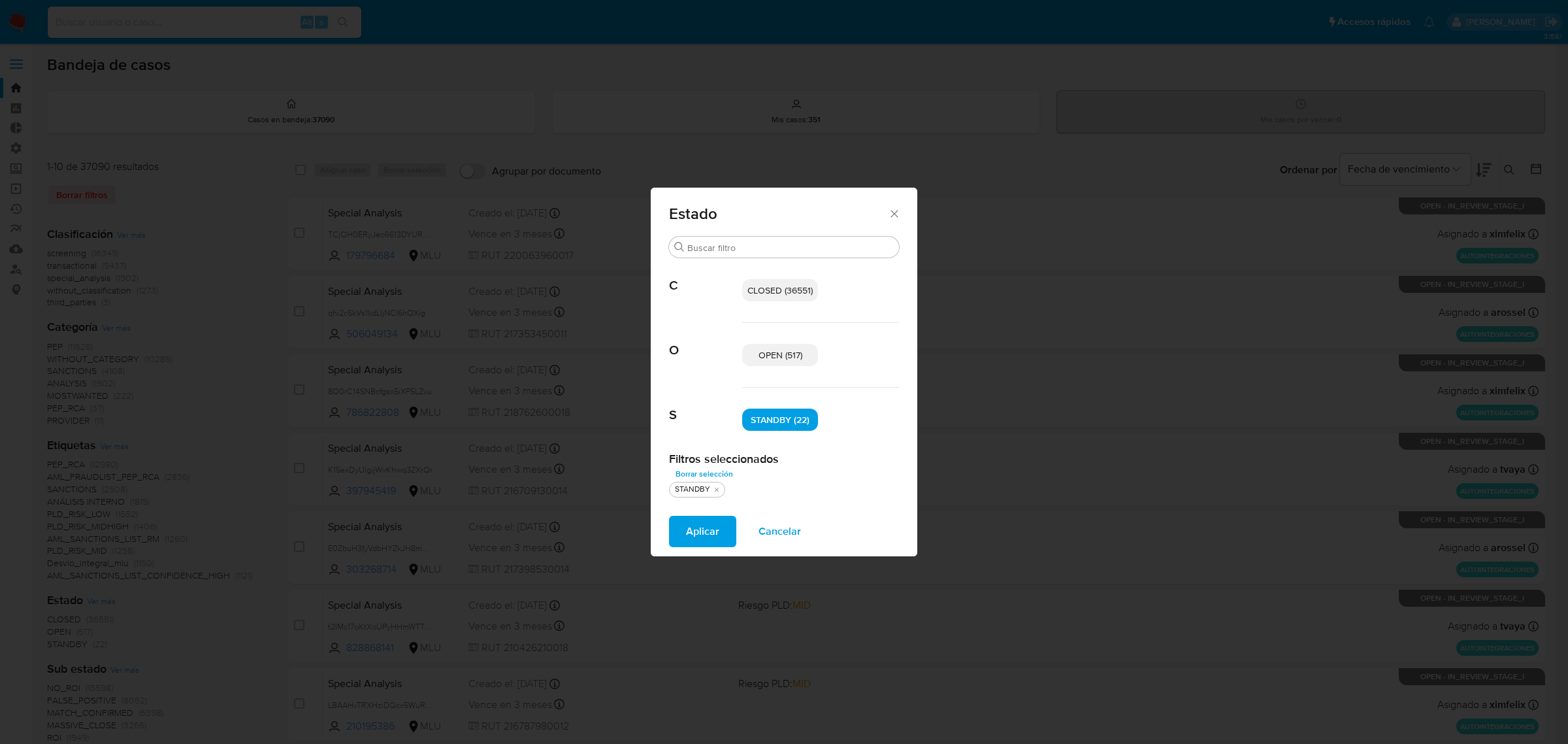
click at [775, 383] on div "OPEN (517)" at bounding box center [821, 355] width 157 height 65
click at [763, 348] on p "OPEN (517)" at bounding box center [780, 355] width 76 height 22
click at [694, 524] on span "Aplicar" at bounding box center [703, 531] width 33 height 29
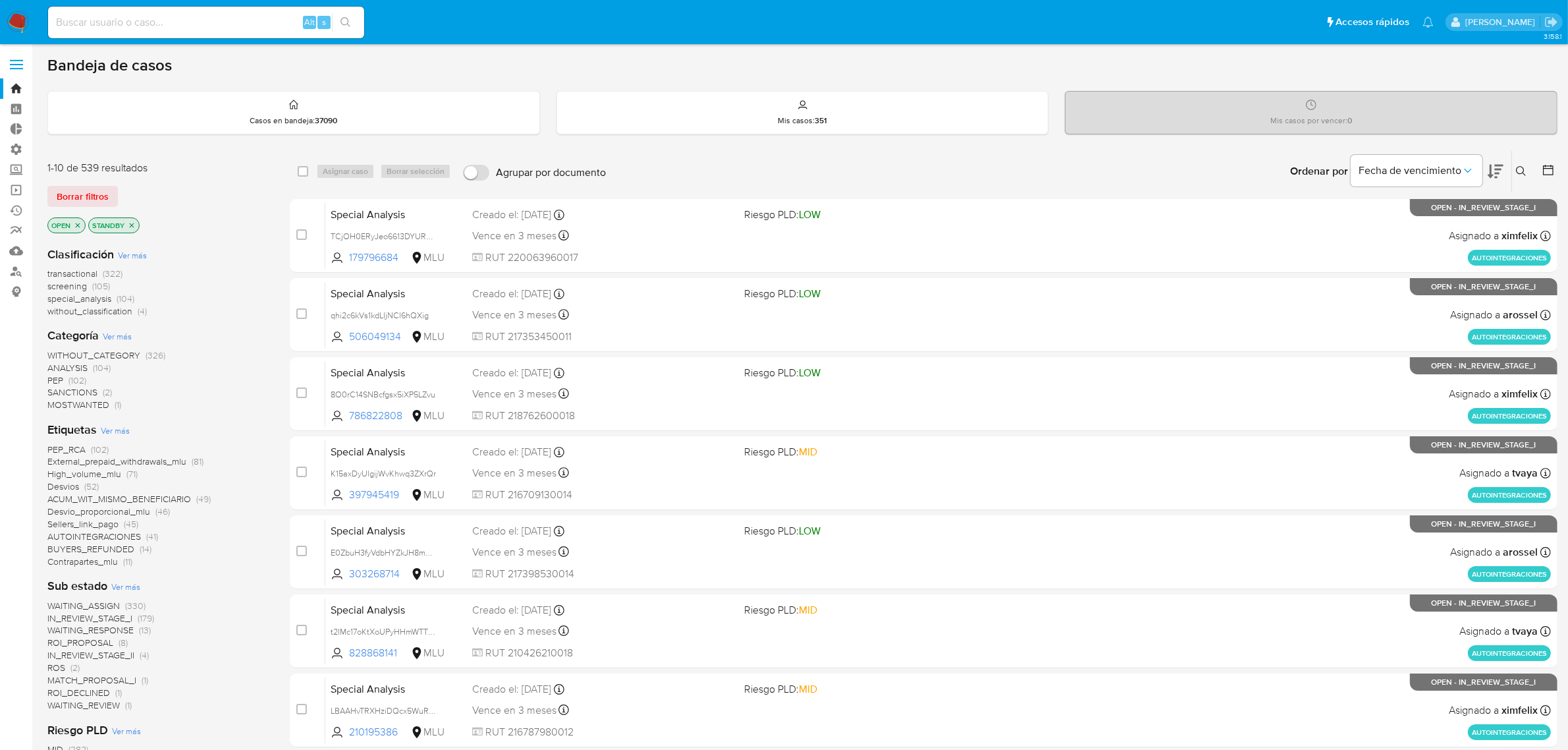
click at [140, 254] on span "Ver más" at bounding box center [132, 255] width 29 height 12
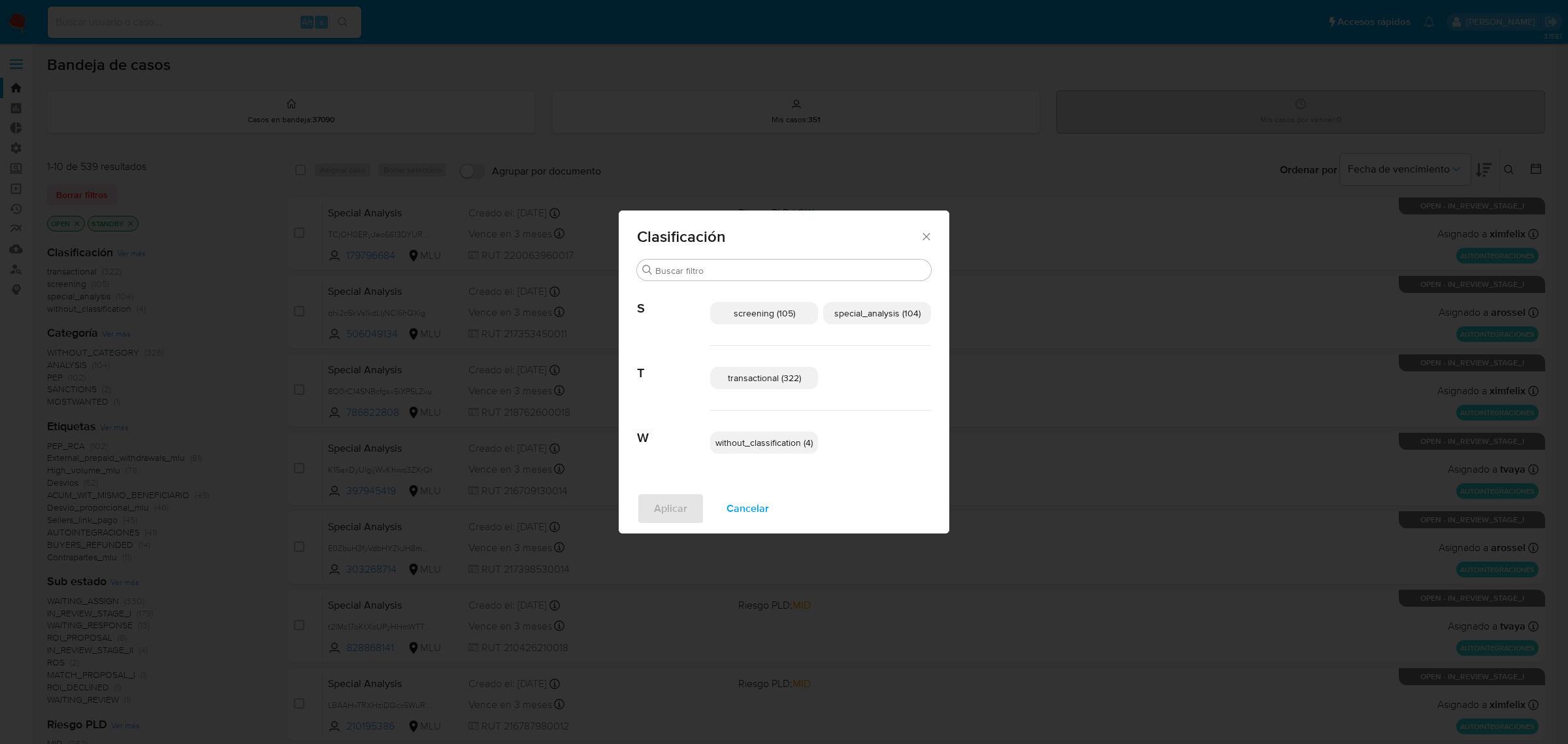
click at [798, 380] on span "transactional (322)" at bounding box center [764, 378] width 73 height 13
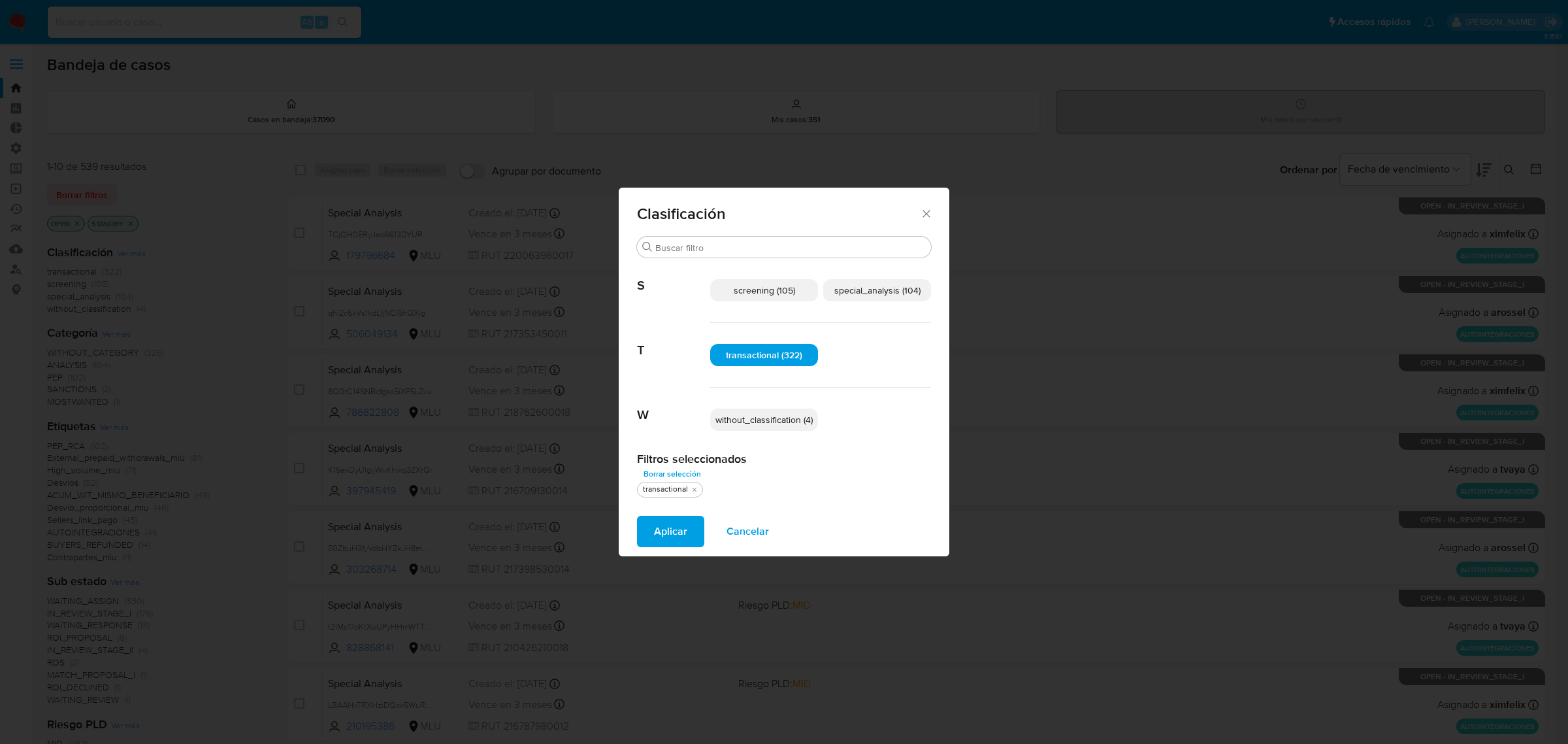
click at [872, 285] on span "special_analysis (104)" at bounding box center [877, 290] width 86 height 13
click at [662, 521] on span "Aplicar" at bounding box center [671, 531] width 33 height 29
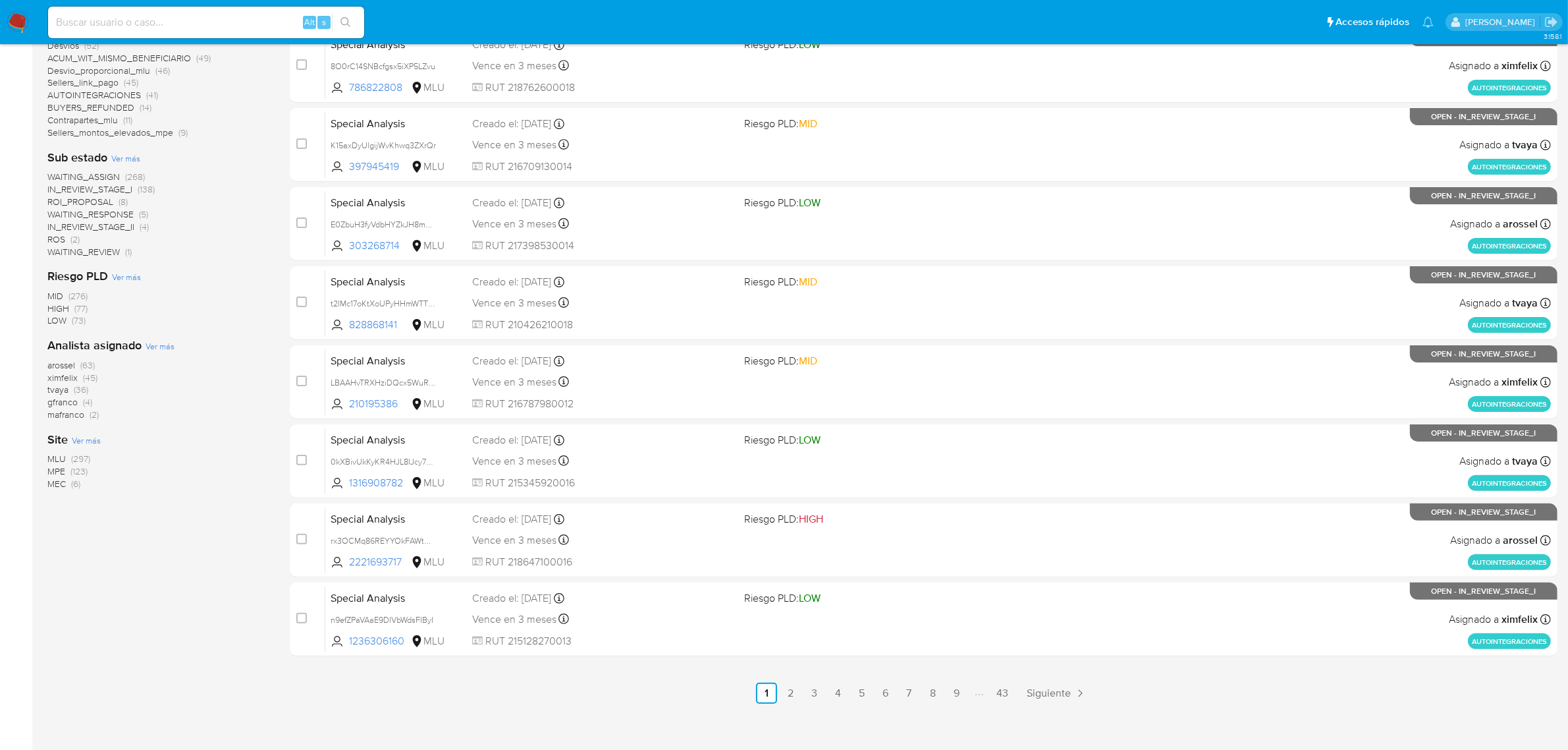
scroll to position [337, 0]
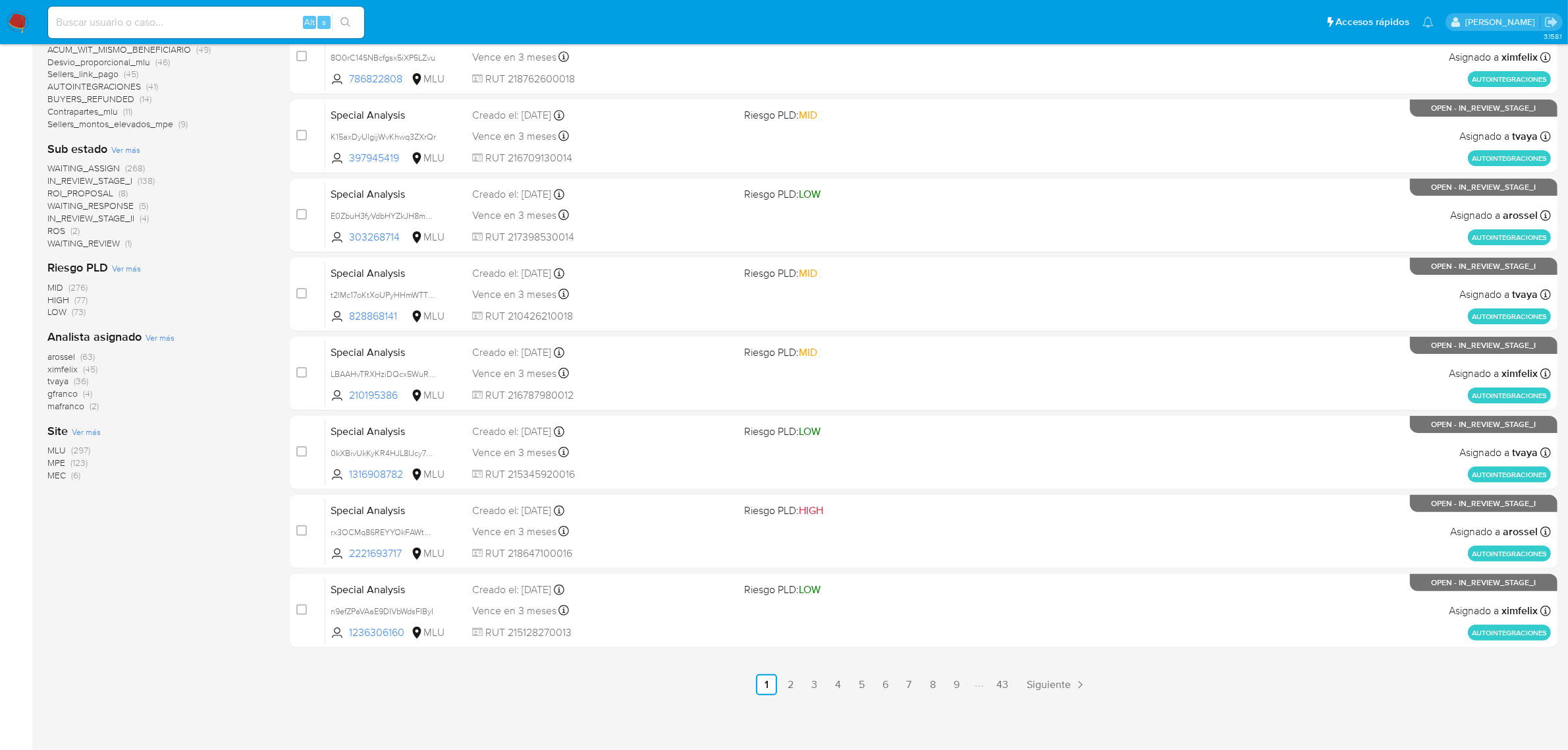
click at [60, 443] on span "MLU" at bounding box center [56, 450] width 18 height 13
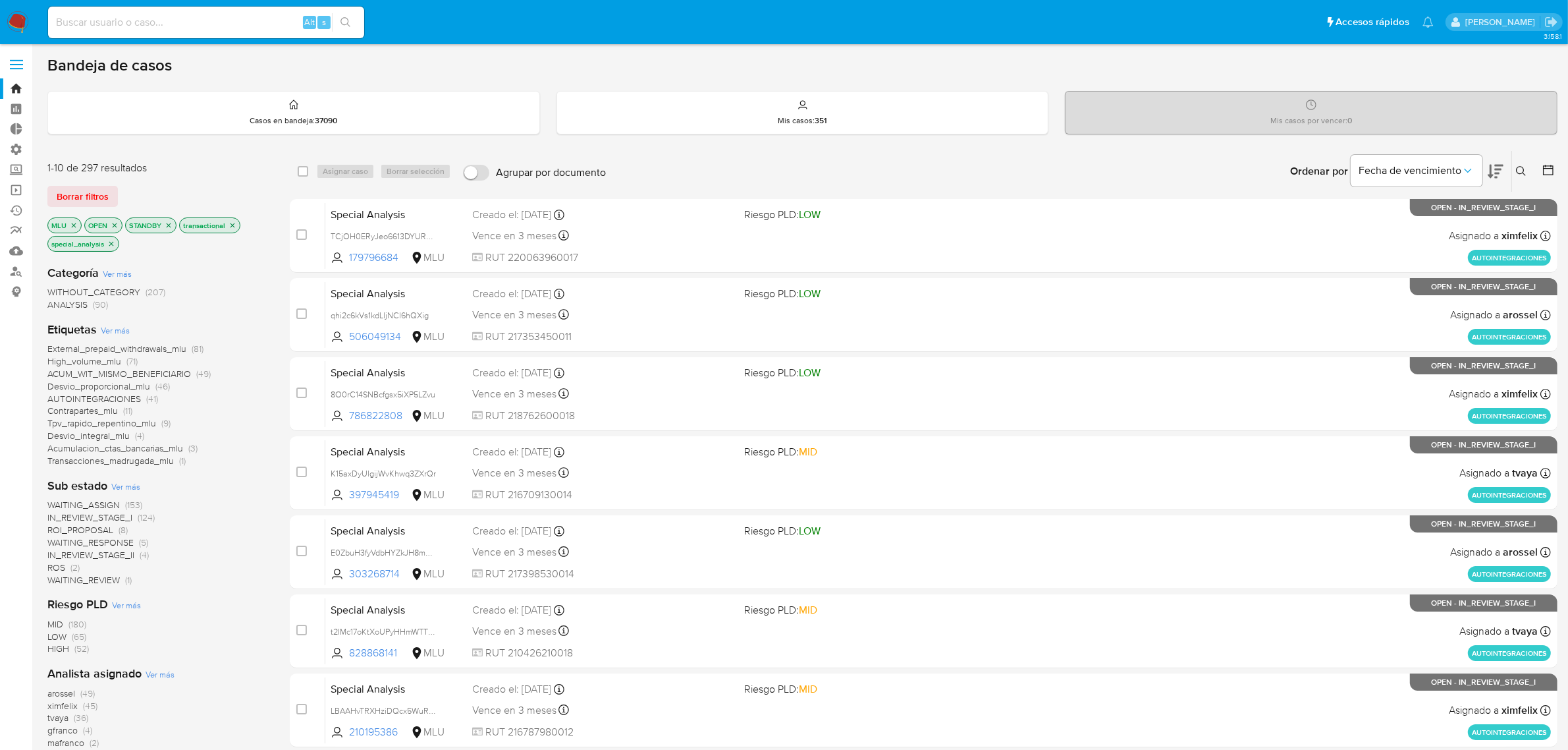
click at [1499, 181] on button at bounding box center [1495, 171] width 16 height 41
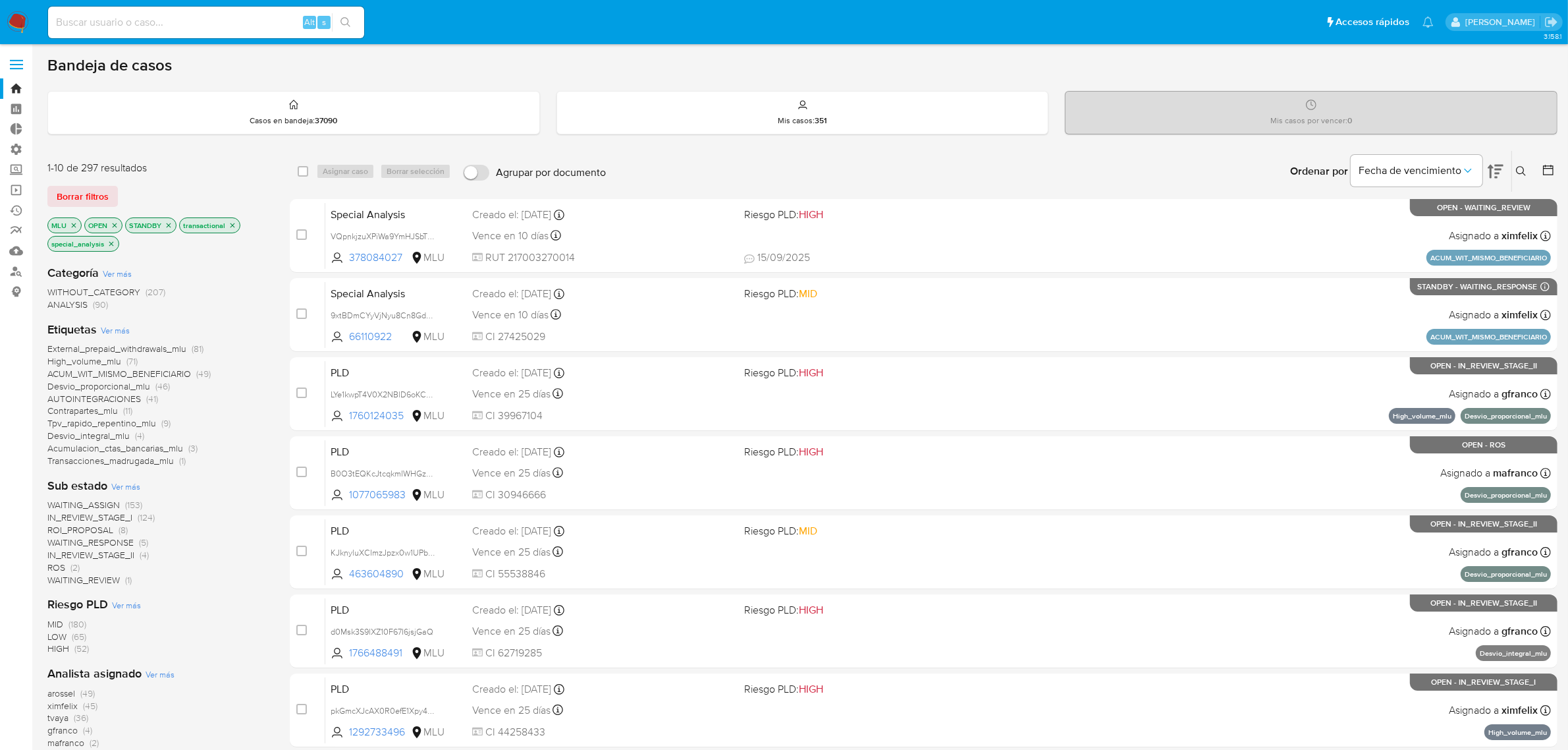
click at [243, 152] on div "1-10 de 297 resultados Borrar filtros MLU OPEN STANDBY transactional special_an…" at bounding box center [158, 591] width 221 height 882
click at [1544, 173] on icon at bounding box center [1548, 170] width 13 height 13
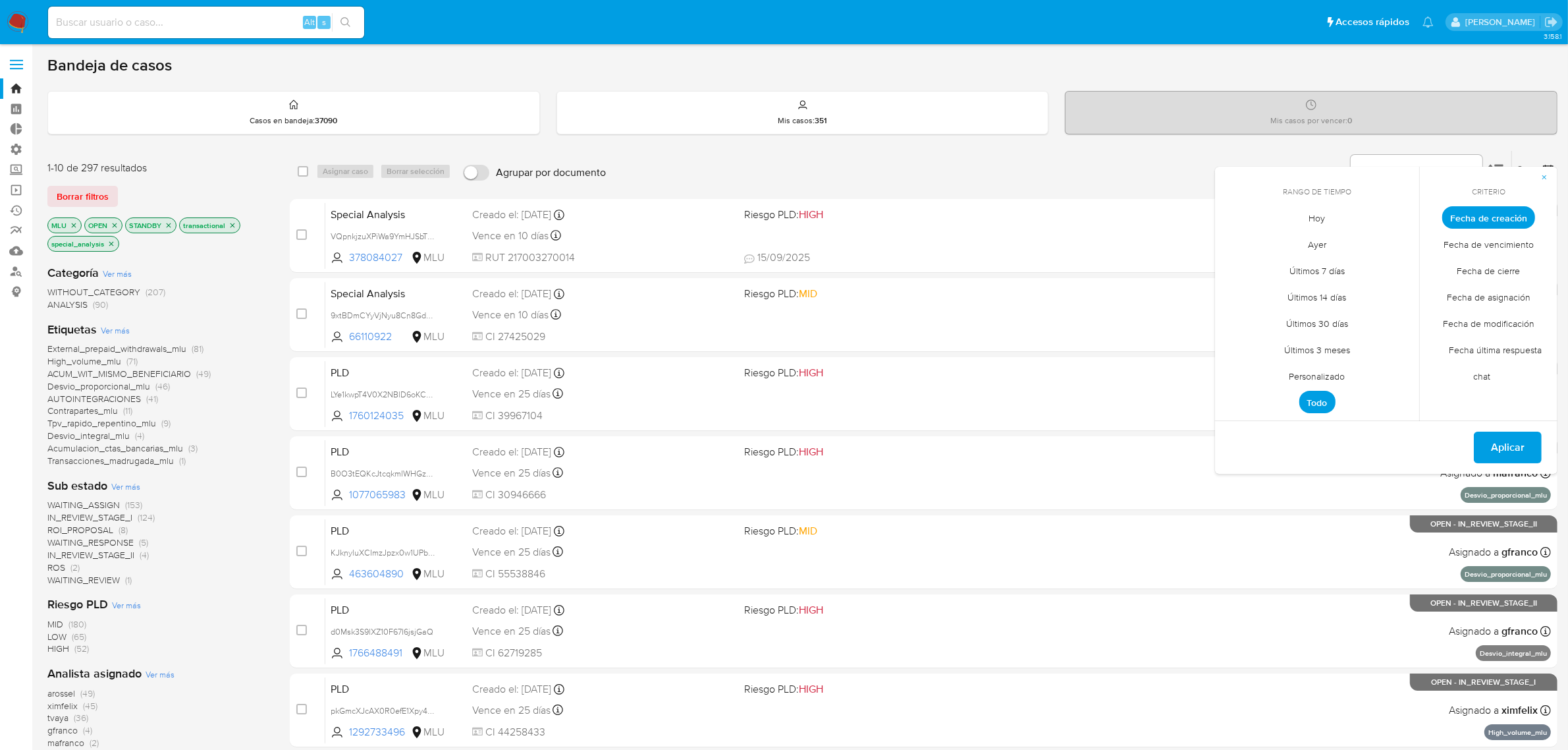
click at [1474, 266] on span "Fecha de cierre" at bounding box center [1488, 271] width 91 height 27
click at [1315, 374] on span "Personalizado" at bounding box center [1317, 376] width 84 height 27
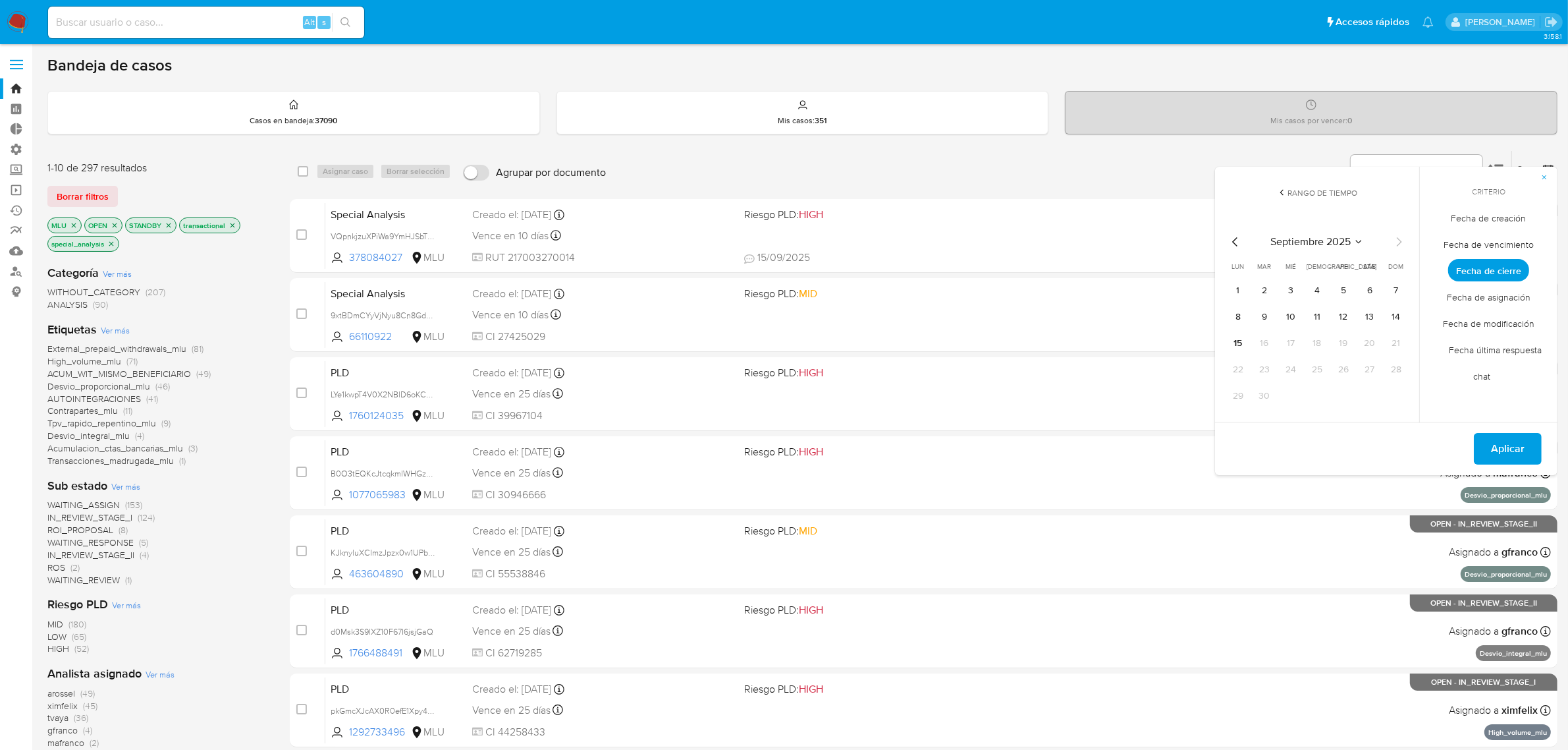
drag, startPoint x: 1216, startPoint y: 241, endPoint x: 1229, endPoint y: 241, distance: 13.0
click at [1220, 241] on div "septiembre 2025 septiembre 2025 lun lunes mar martes mié miércoles jue jueves v…" at bounding box center [1317, 318] width 211 height 208
click at [1230, 241] on icon "Mes anterior" at bounding box center [1235, 241] width 16 height 16
click at [1347, 281] on button "1" at bounding box center [1343, 290] width 21 height 21
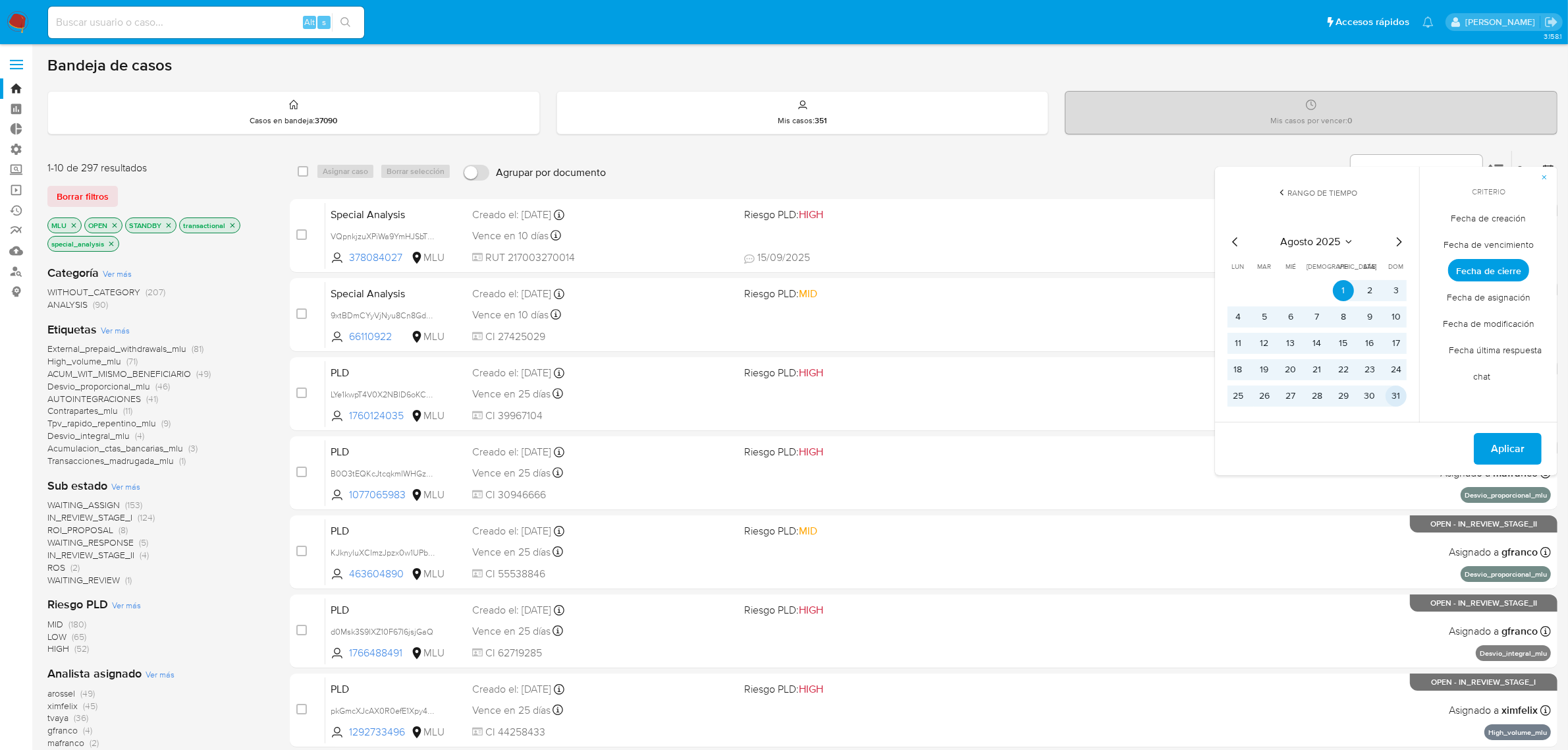
click at [1399, 397] on button "31" at bounding box center [1395, 395] width 21 height 21
click at [1492, 445] on span "Aplicar" at bounding box center [1507, 449] width 34 height 29
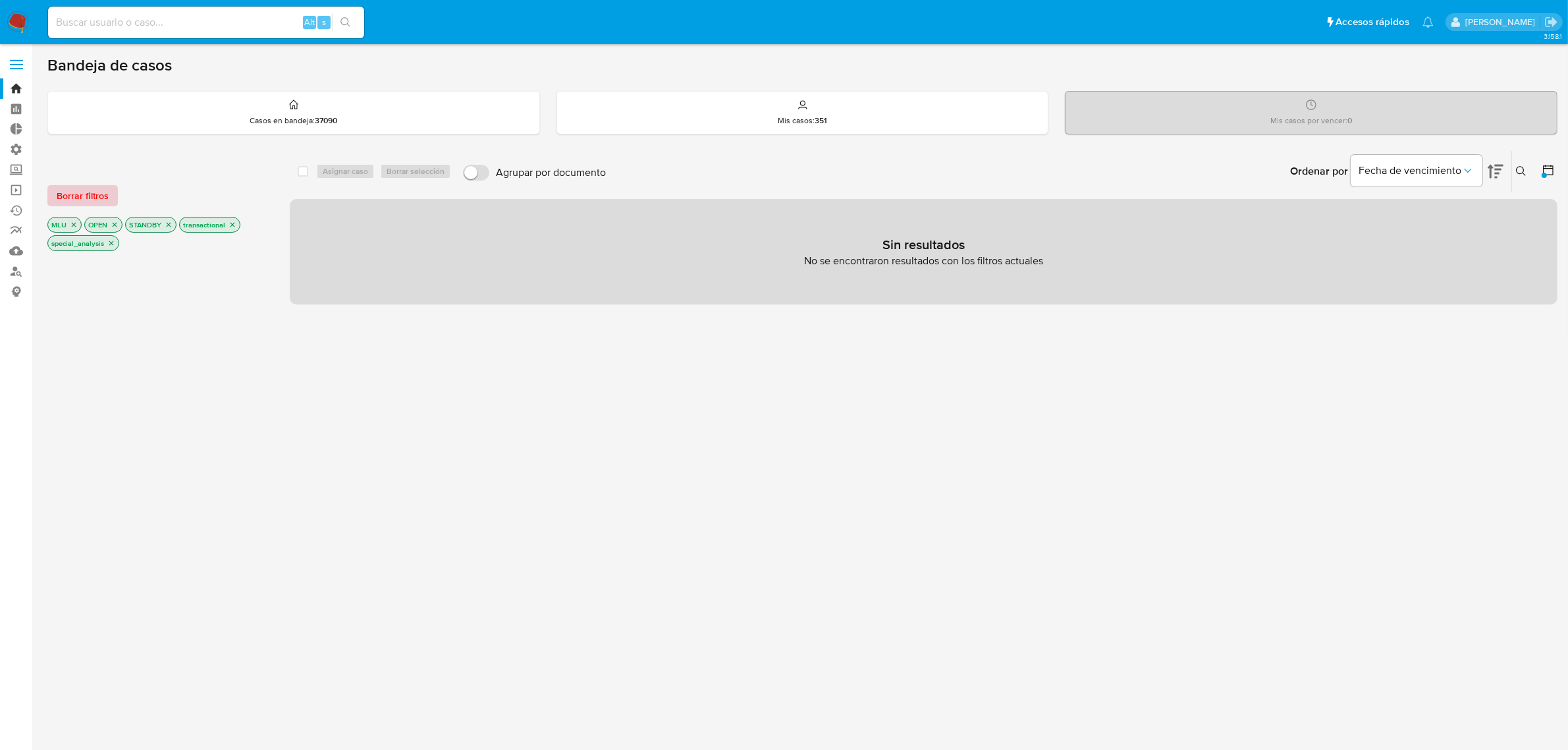
click at [89, 191] on span "Borrar filtros" at bounding box center [82, 195] width 52 height 18
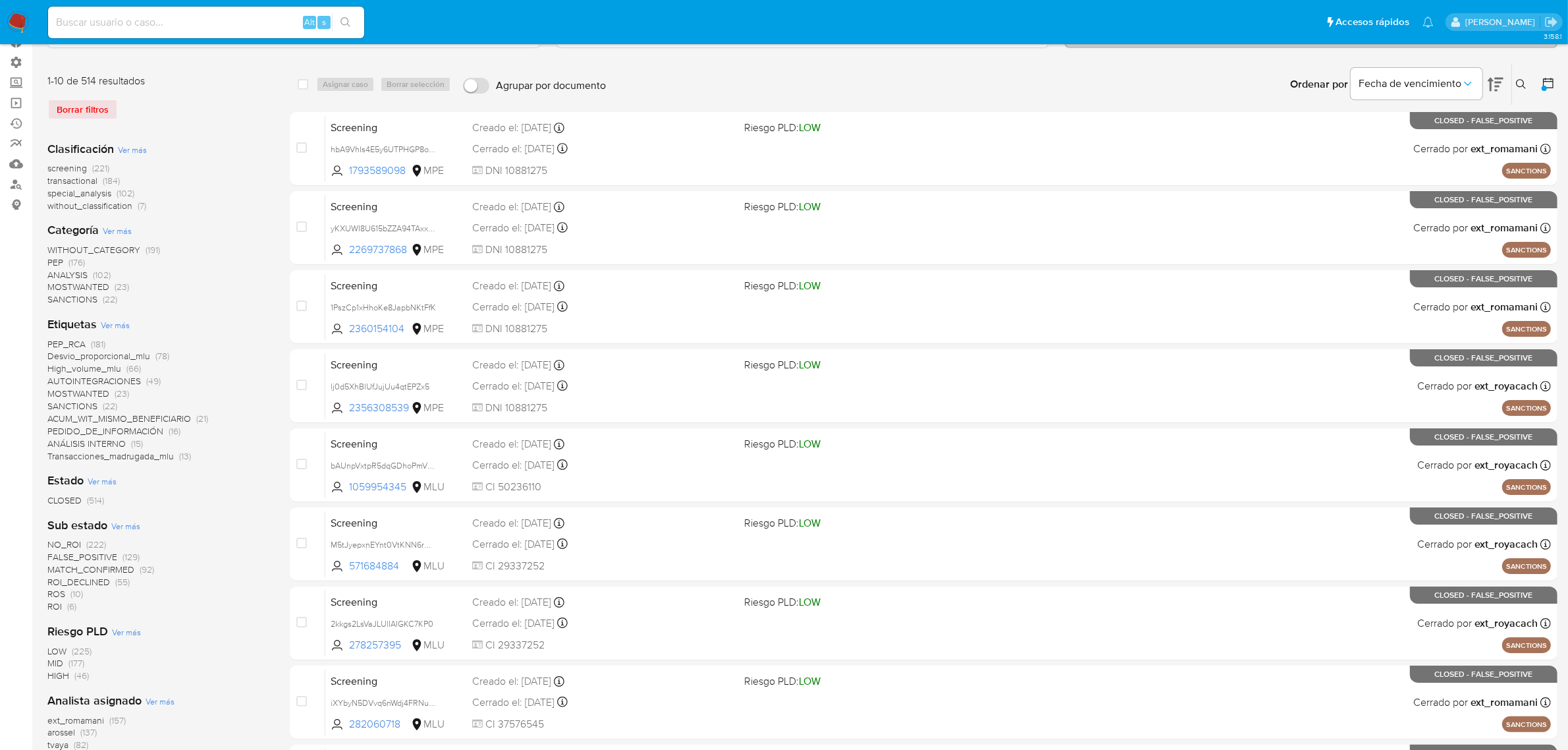
scroll to position [165, 0]
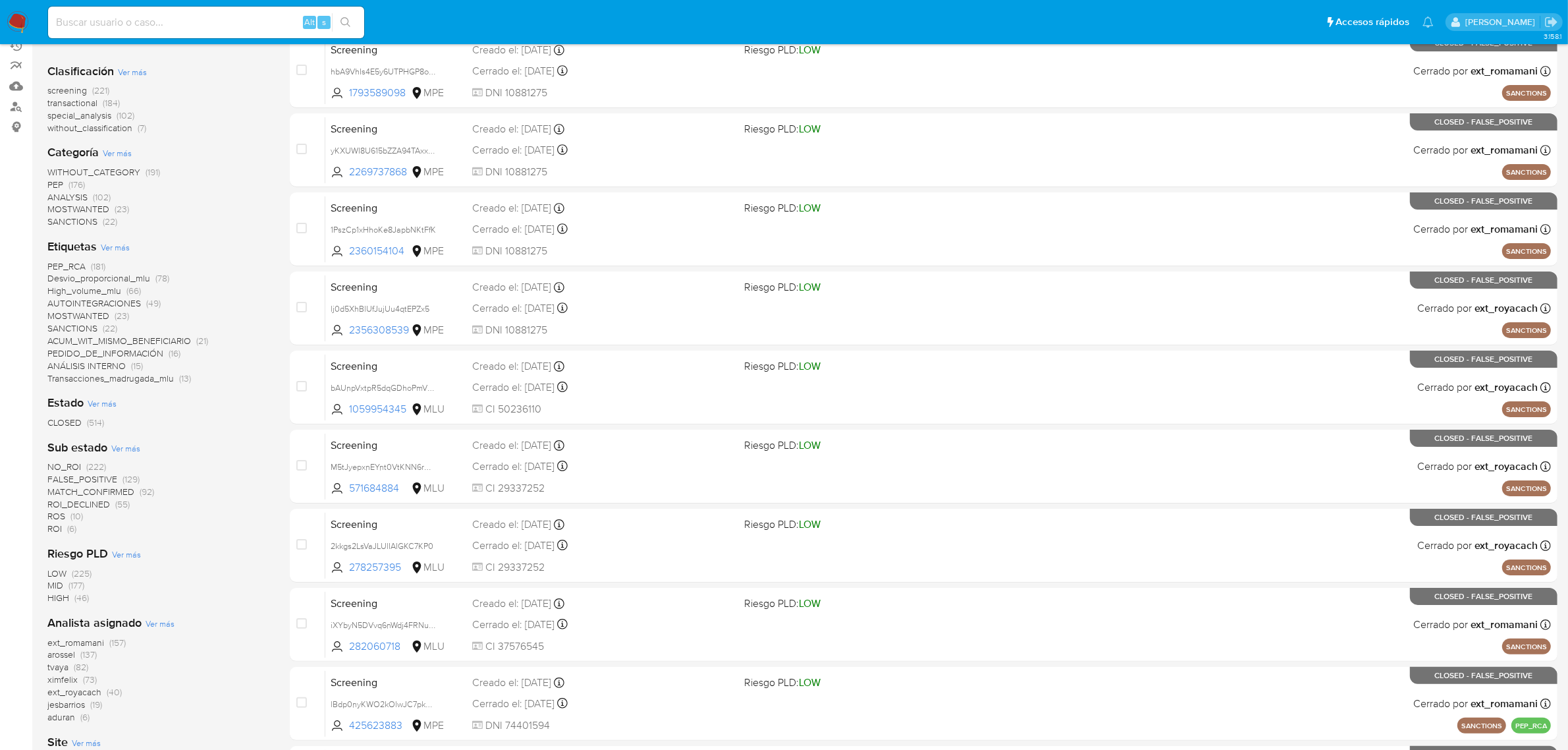
click at [61, 515] on span "ROS" at bounding box center [56, 516] width 18 height 13
